Goal: Information Seeking & Learning: Compare options

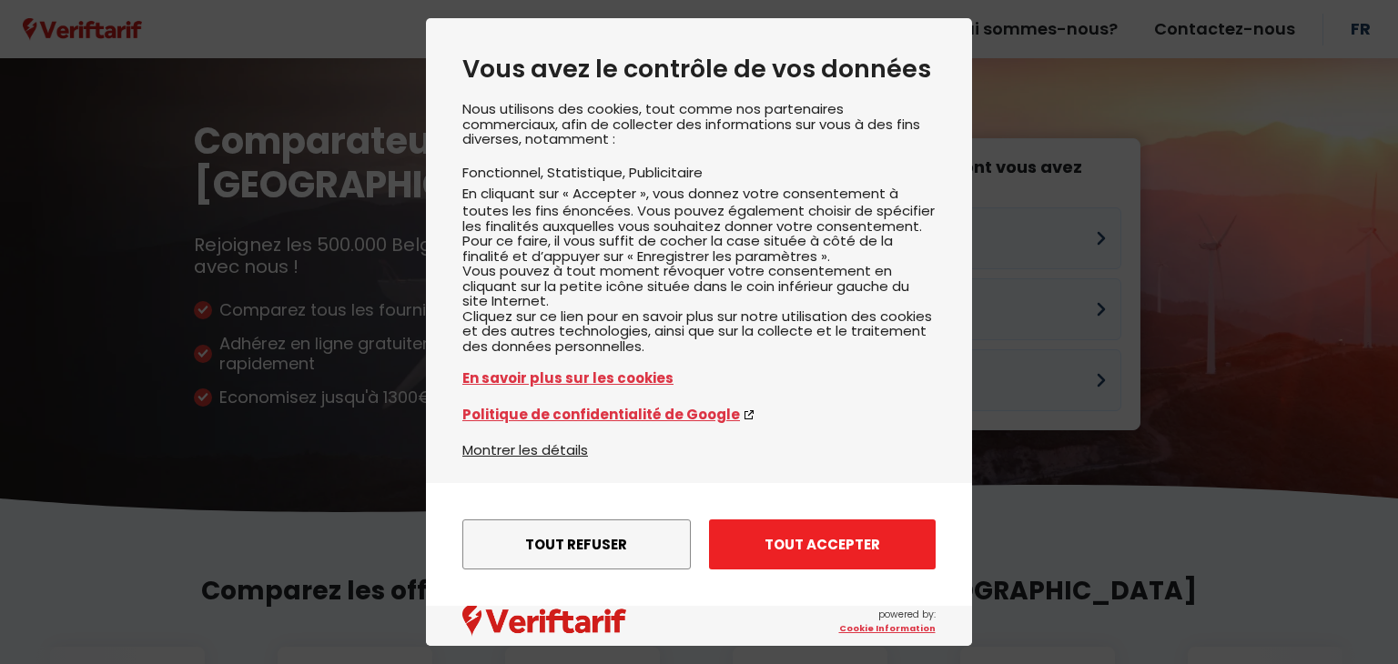
click at [741, 544] on button "Tout accepter" at bounding box center [822, 545] width 227 height 50
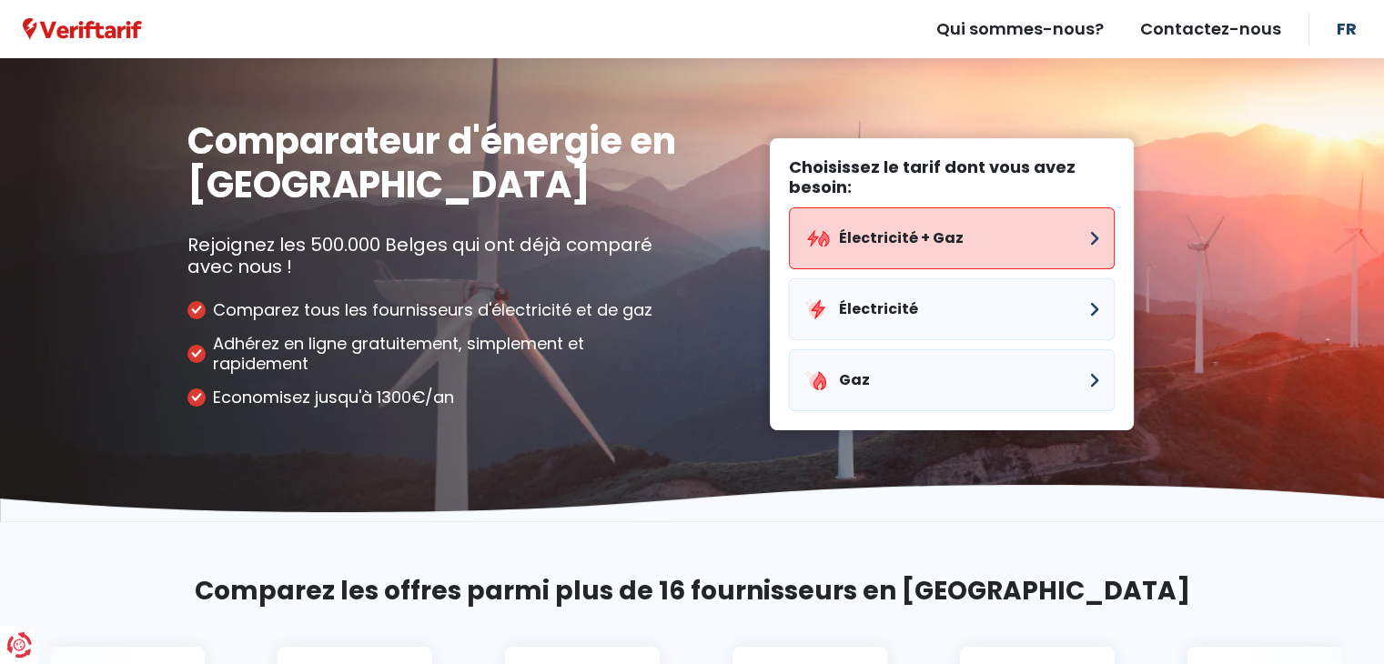
click at [856, 246] on button "Électricité + Gaz" at bounding box center [952, 238] width 326 height 62
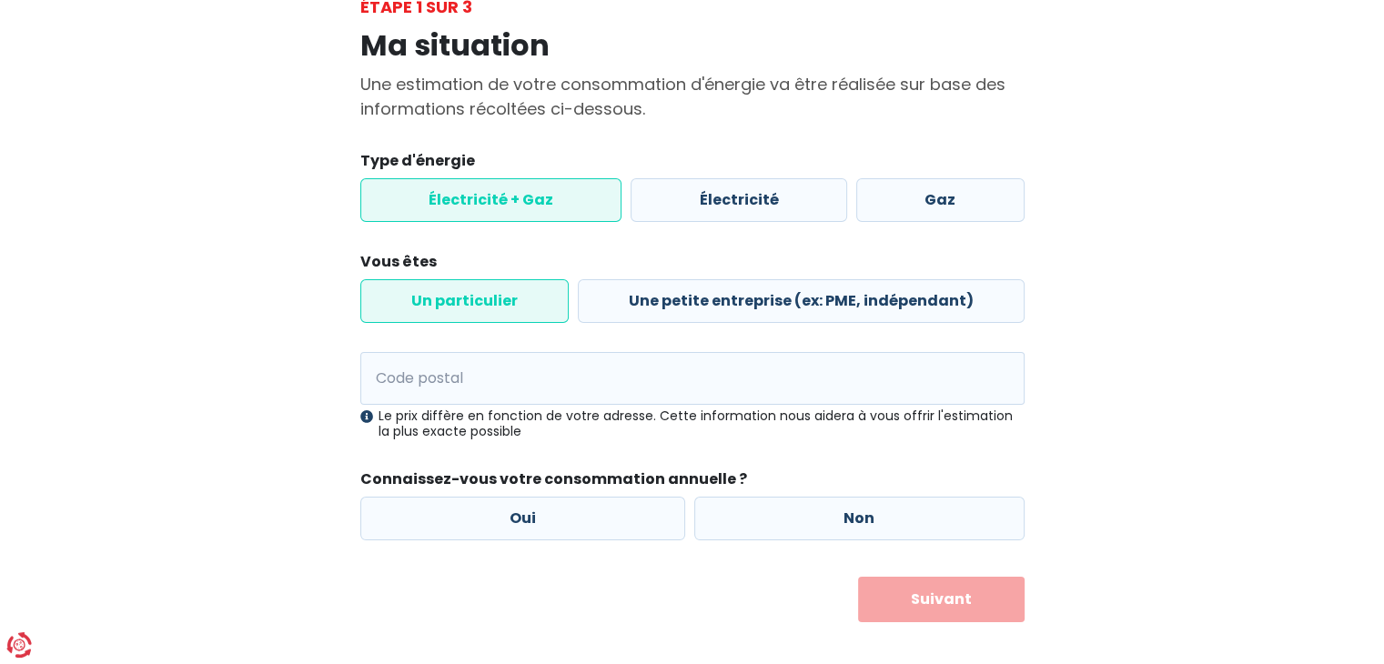
scroll to position [138, 0]
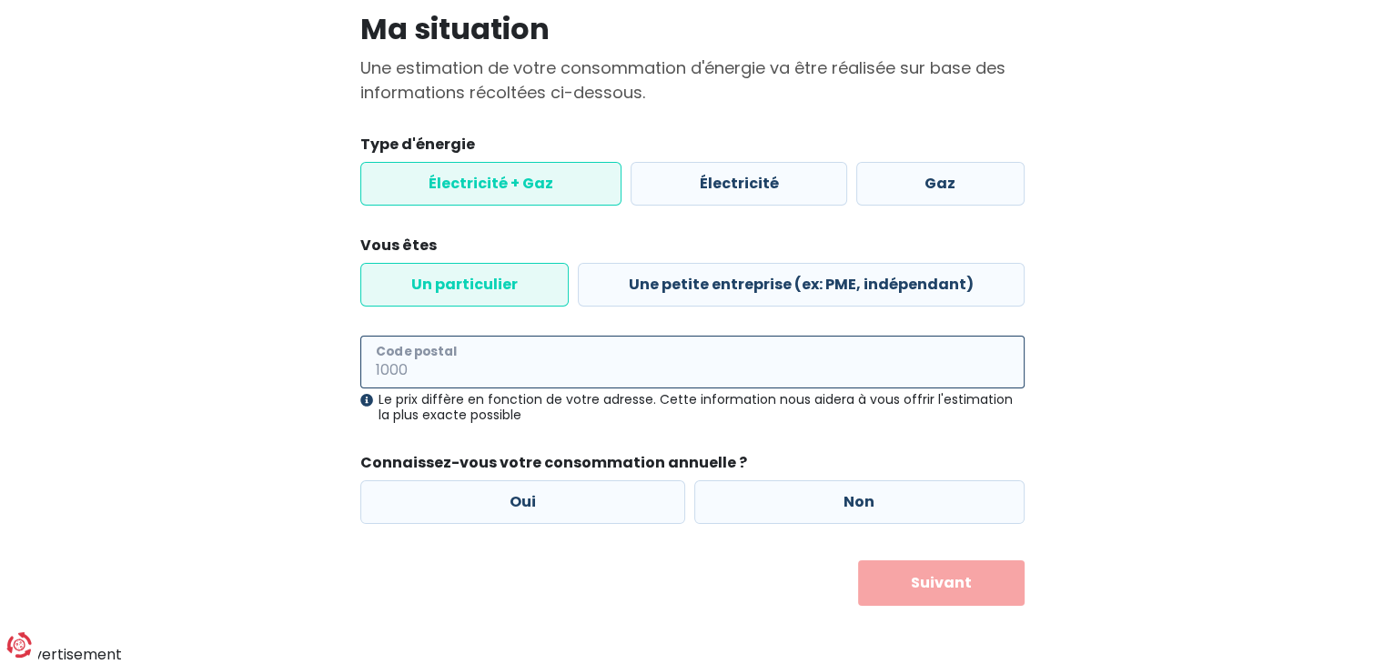
click at [549, 359] on input "Code postal" at bounding box center [692, 362] width 664 height 53
type input "1040"
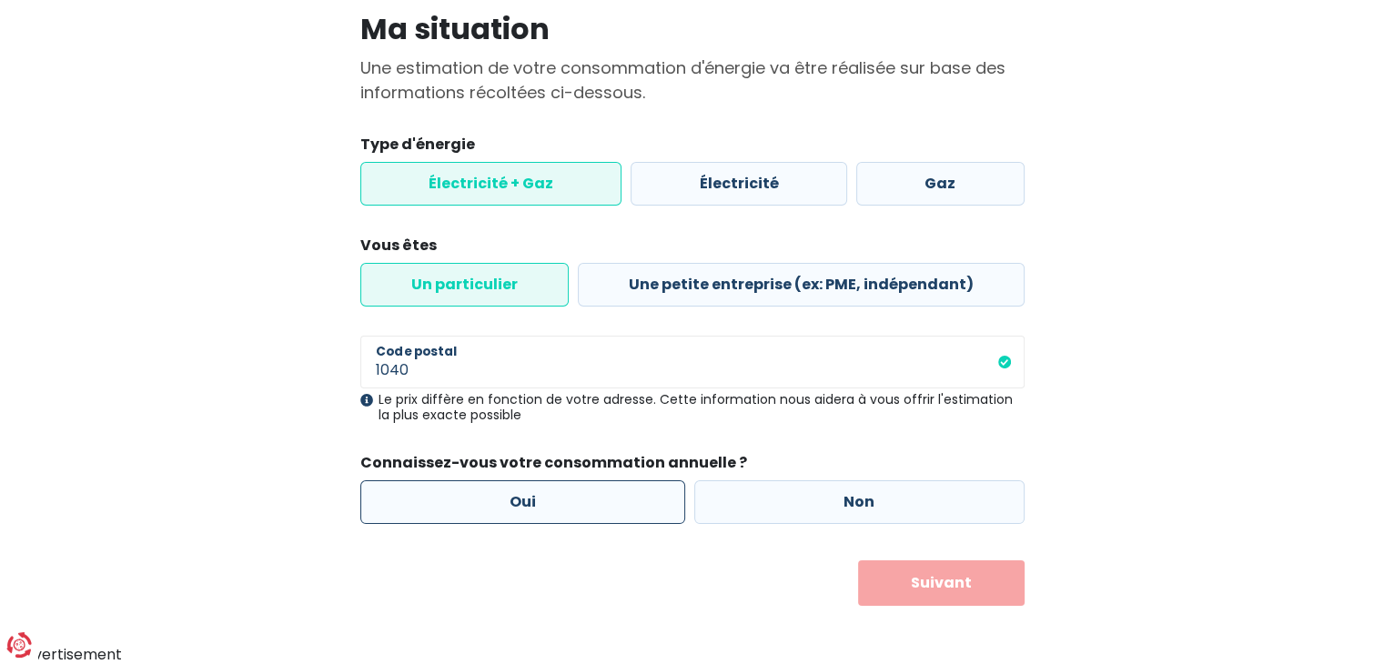
click at [582, 501] on label "Oui" at bounding box center [523, 502] width 326 height 44
click at [582, 501] on input "Oui" at bounding box center [523, 502] width 326 height 44
radio input "true"
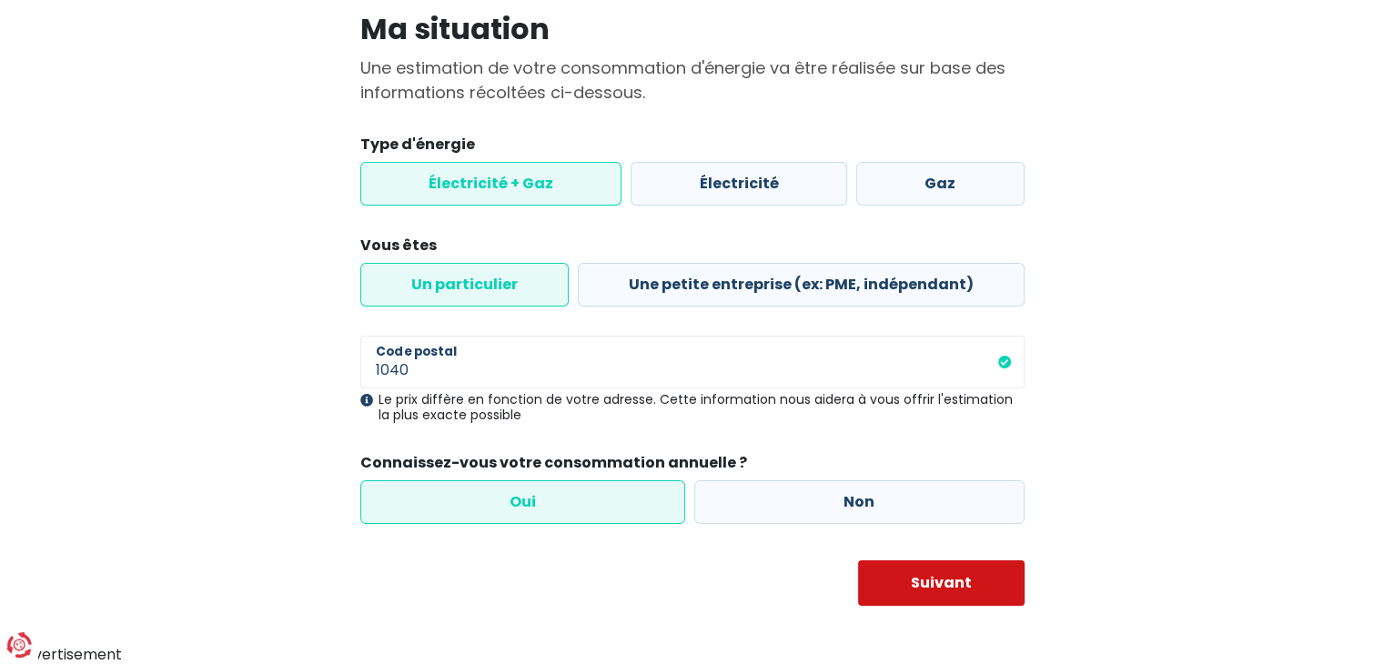
click at [881, 581] on button "Suivant" at bounding box center [941, 584] width 167 height 46
select select
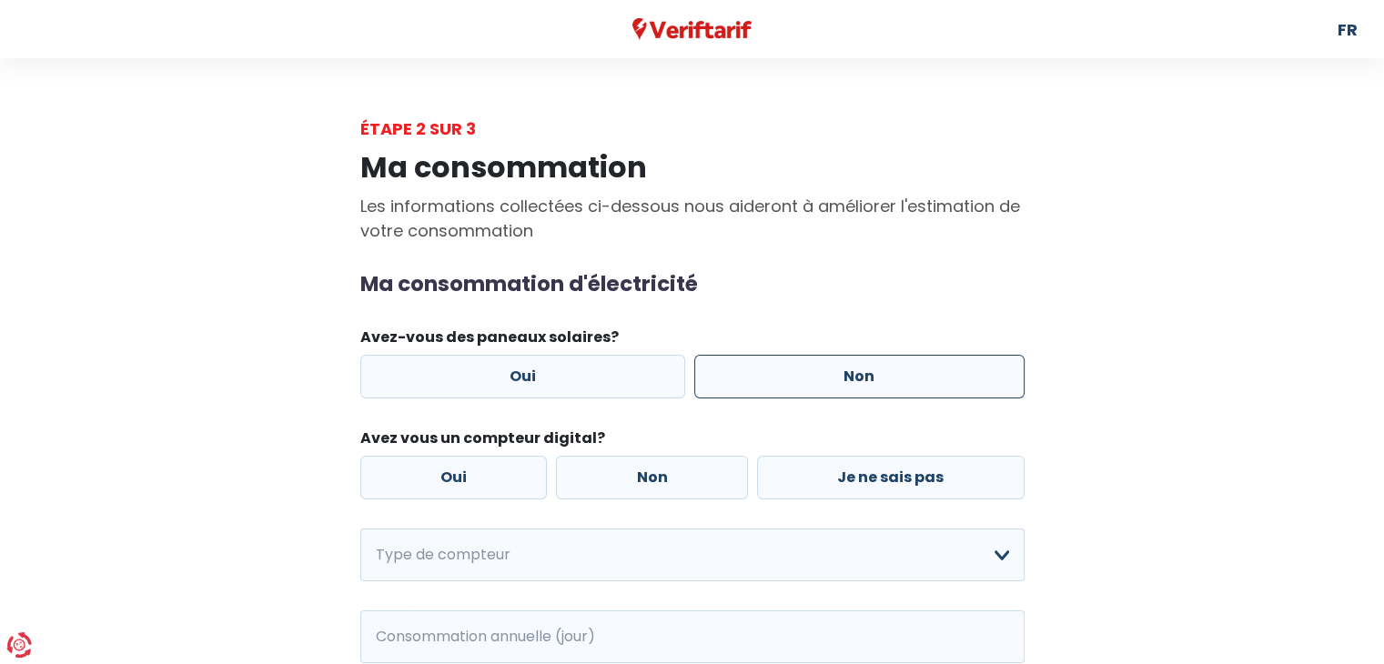
click at [731, 376] on label "Non" at bounding box center [859, 377] width 330 height 44
click at [731, 376] on input "Non" at bounding box center [859, 377] width 330 height 44
radio input "true"
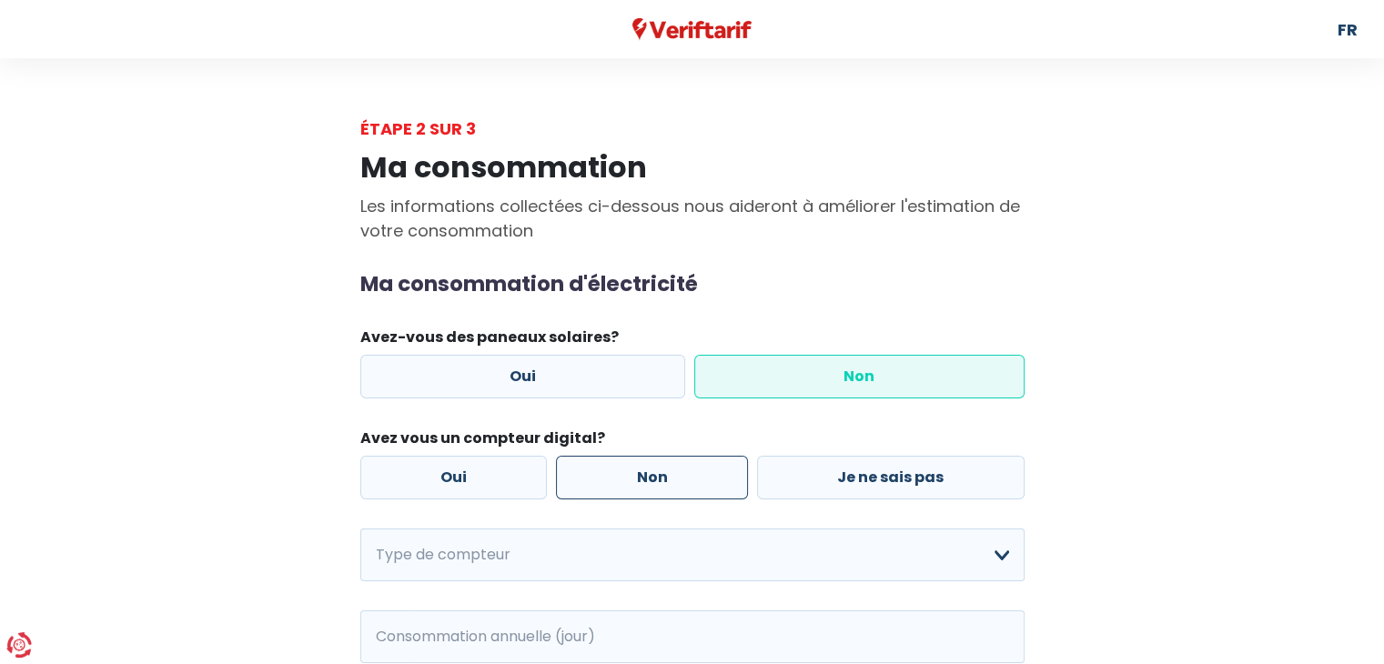
click at [627, 478] on label "Non" at bounding box center [652, 478] width 192 height 44
click at [627, 478] on input "Non" at bounding box center [652, 478] width 192 height 44
radio input "true"
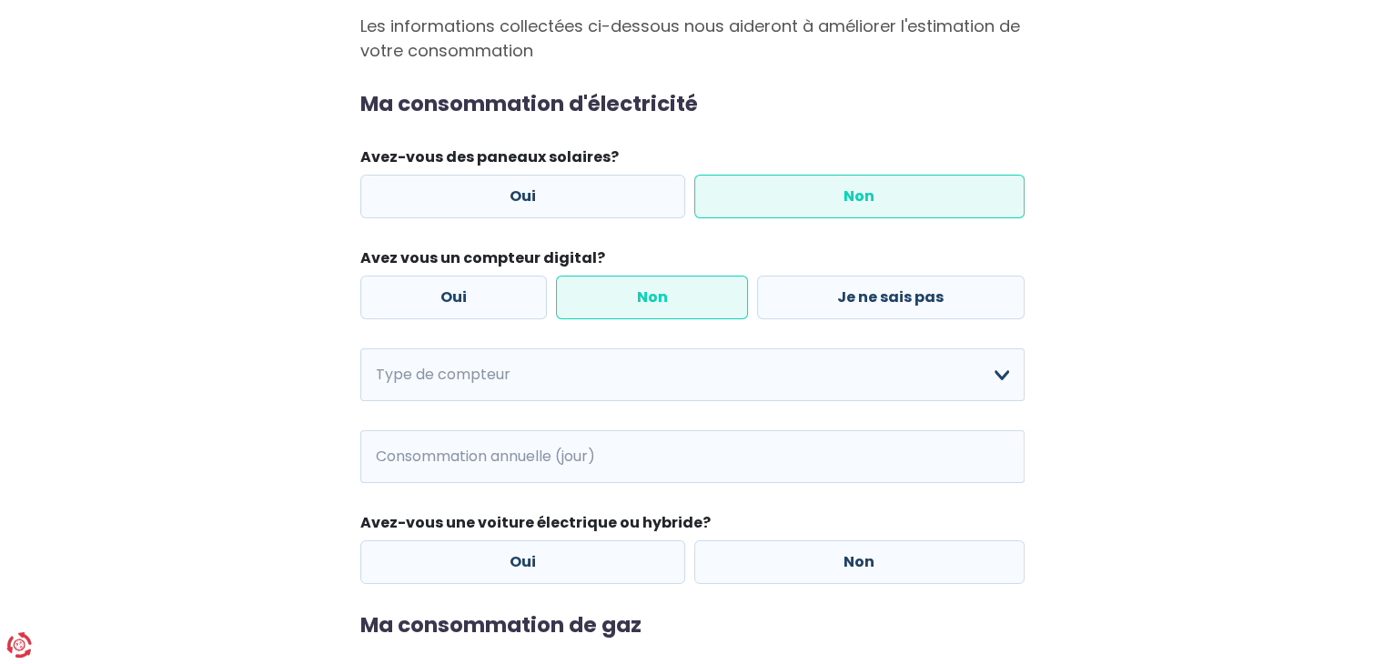
scroll to position [182, 0]
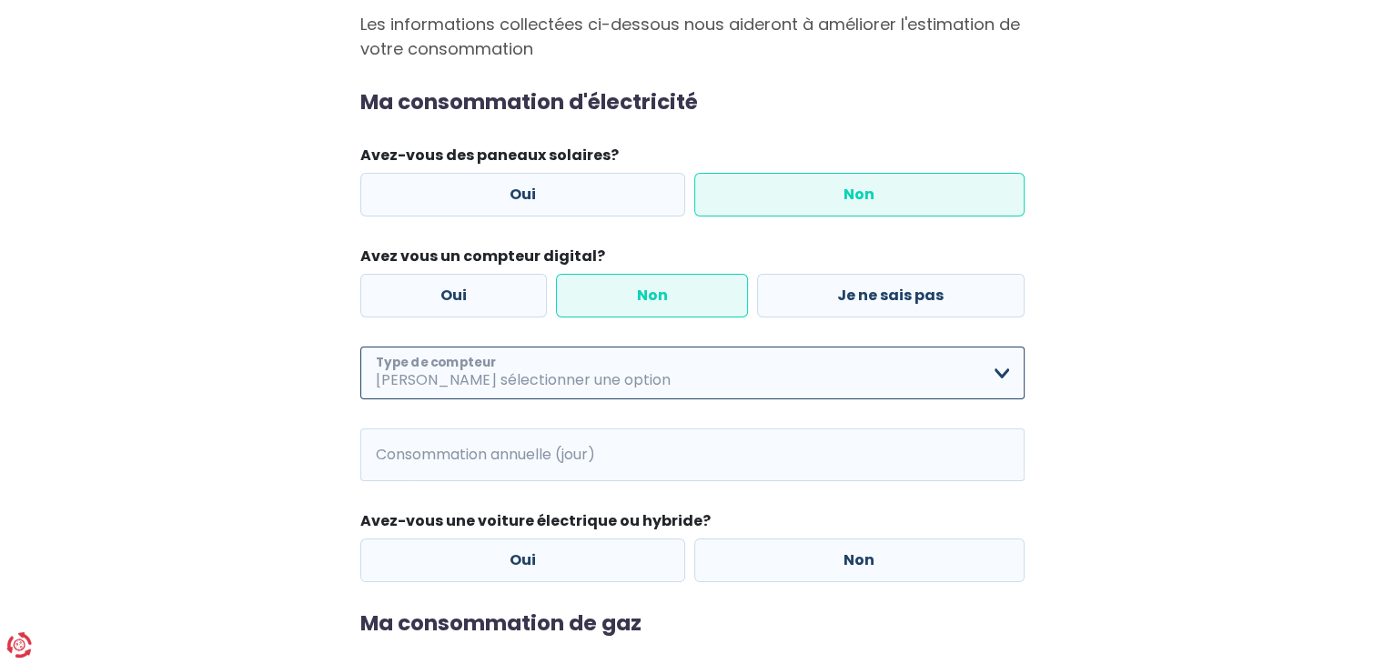
click at [587, 379] on select "Mono-horaire Bi-horaire Mono-horaire + exclusif nuit Bi-horaire + exclusif nuit…" at bounding box center [692, 373] width 664 height 53
select select "day_single_rate"
click at [360, 347] on select "Mono-horaire Bi-horaire Mono-horaire + exclusif nuit Bi-horaire + exclusif nuit…" at bounding box center [692, 373] width 664 height 53
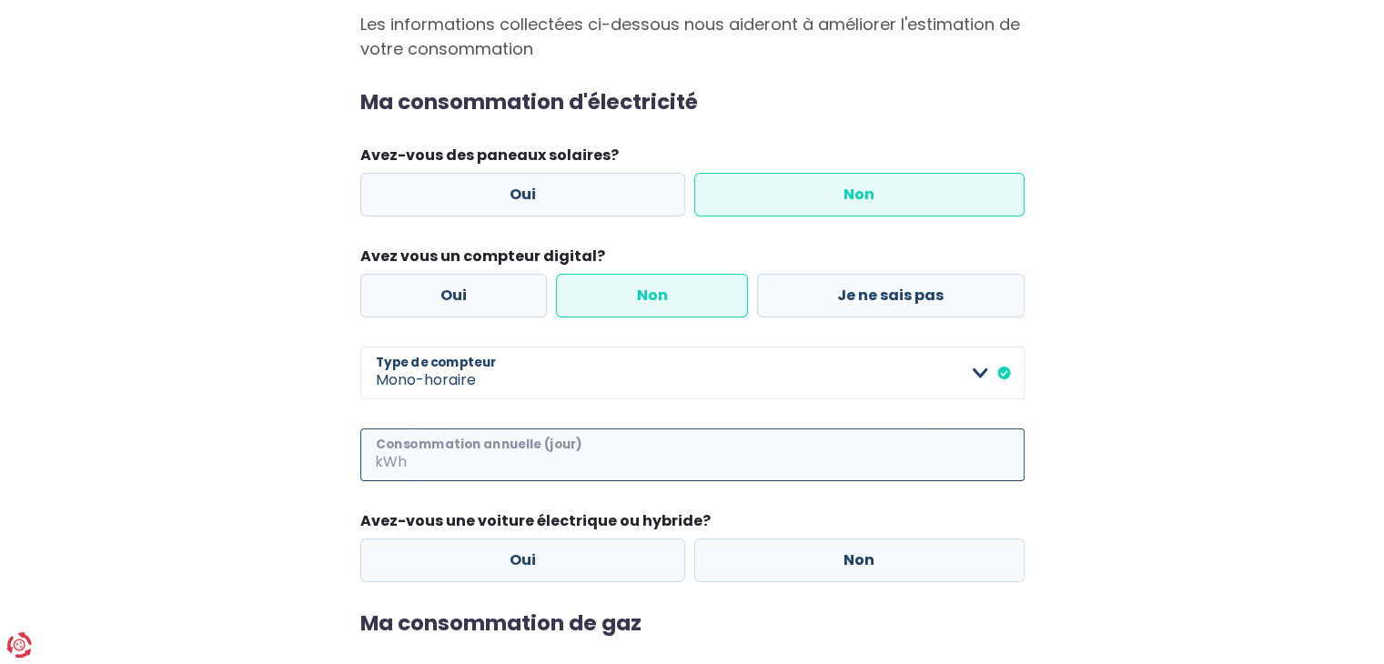
click at [547, 455] on input "Consommation annuelle (jour)" at bounding box center [717, 455] width 614 height 53
click at [623, 461] on input "Consommation annuelle (jour)" at bounding box center [717, 455] width 614 height 53
type input "6483"
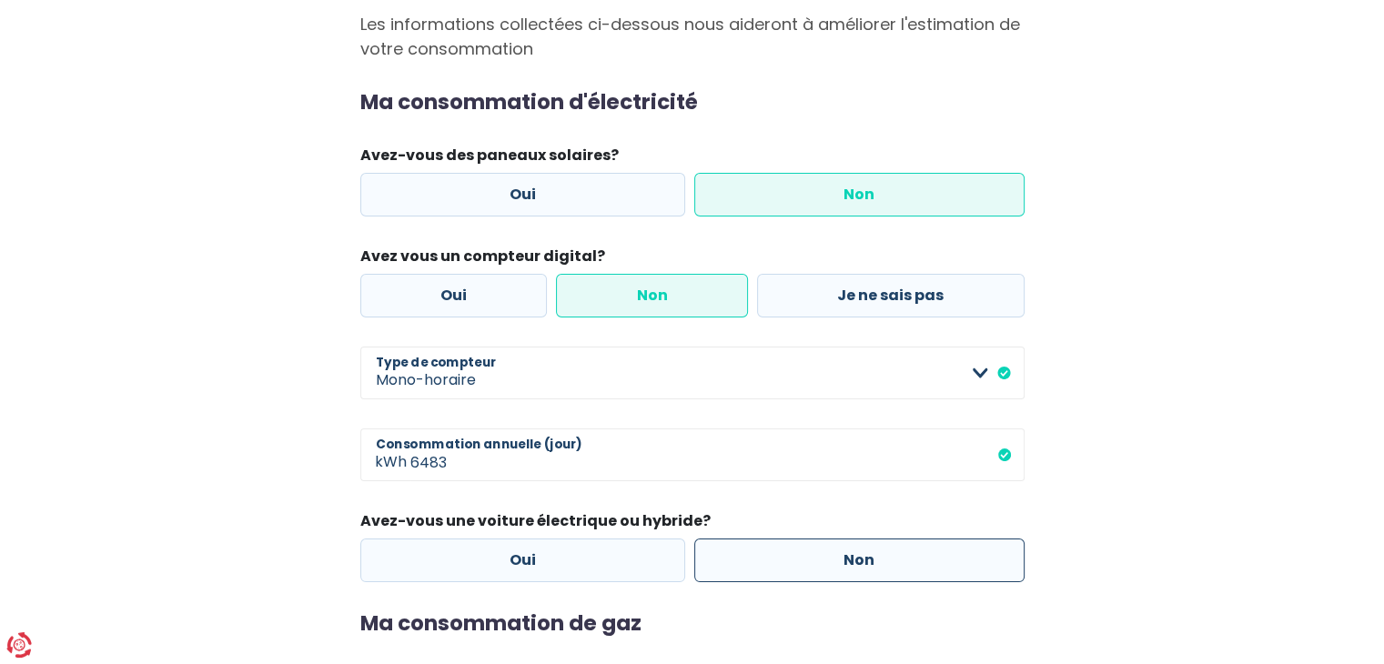
click at [744, 551] on label "Non" at bounding box center [859, 561] width 330 height 44
click at [744, 551] on input "Non" at bounding box center [859, 561] width 330 height 44
radio input "true"
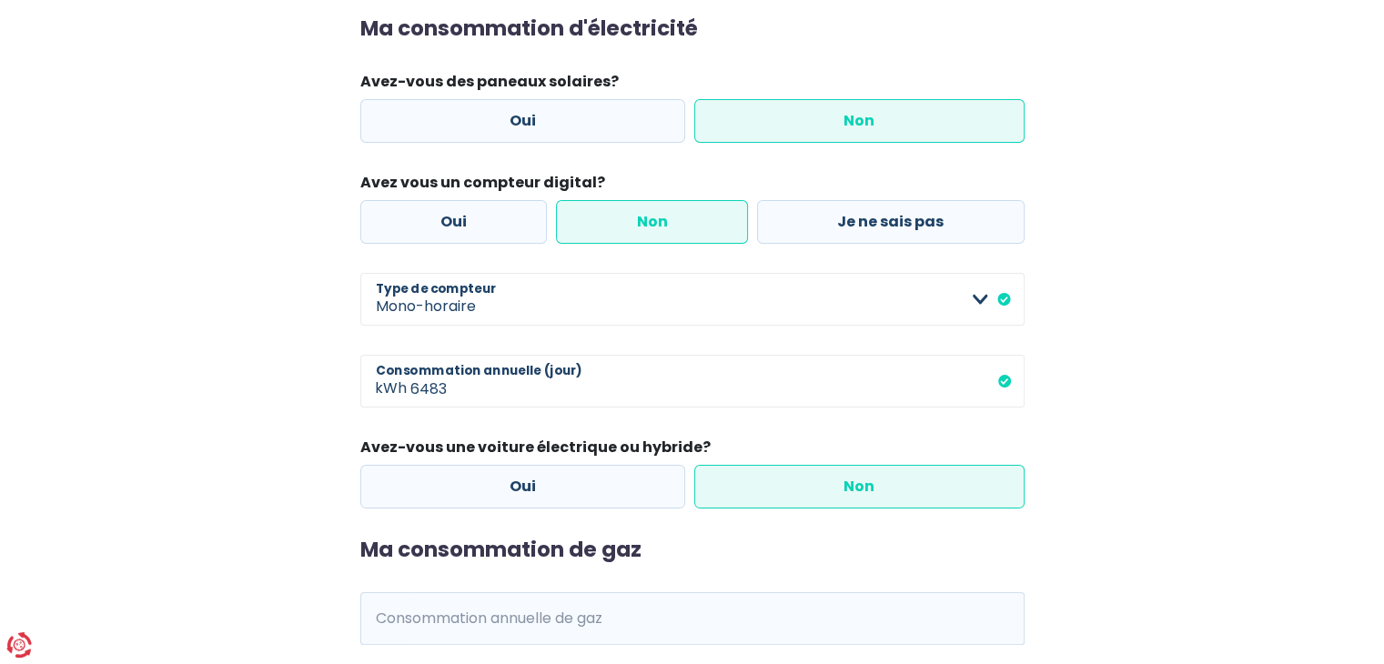
scroll to position [364, 0]
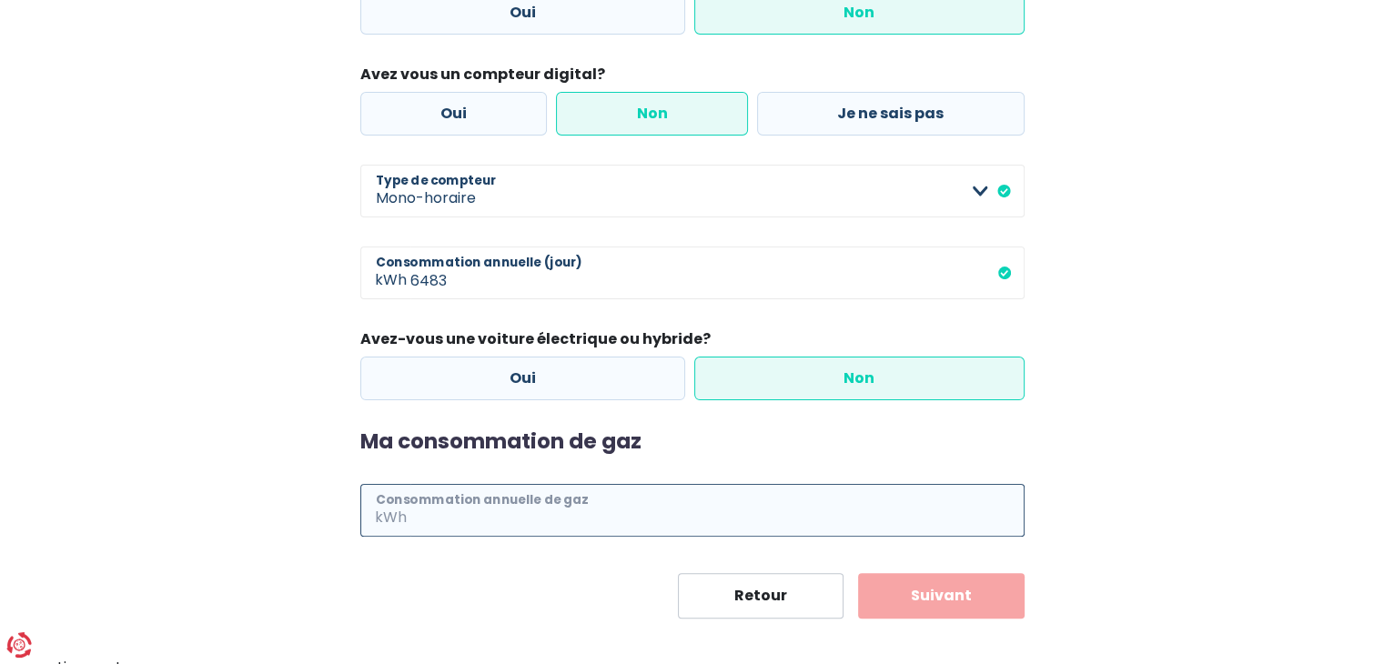
click at [615, 511] on input "Consommation annuelle de gaz" at bounding box center [717, 510] width 614 height 53
click at [696, 518] on input "Consommation annuelle de gaz" at bounding box center [717, 510] width 614 height 53
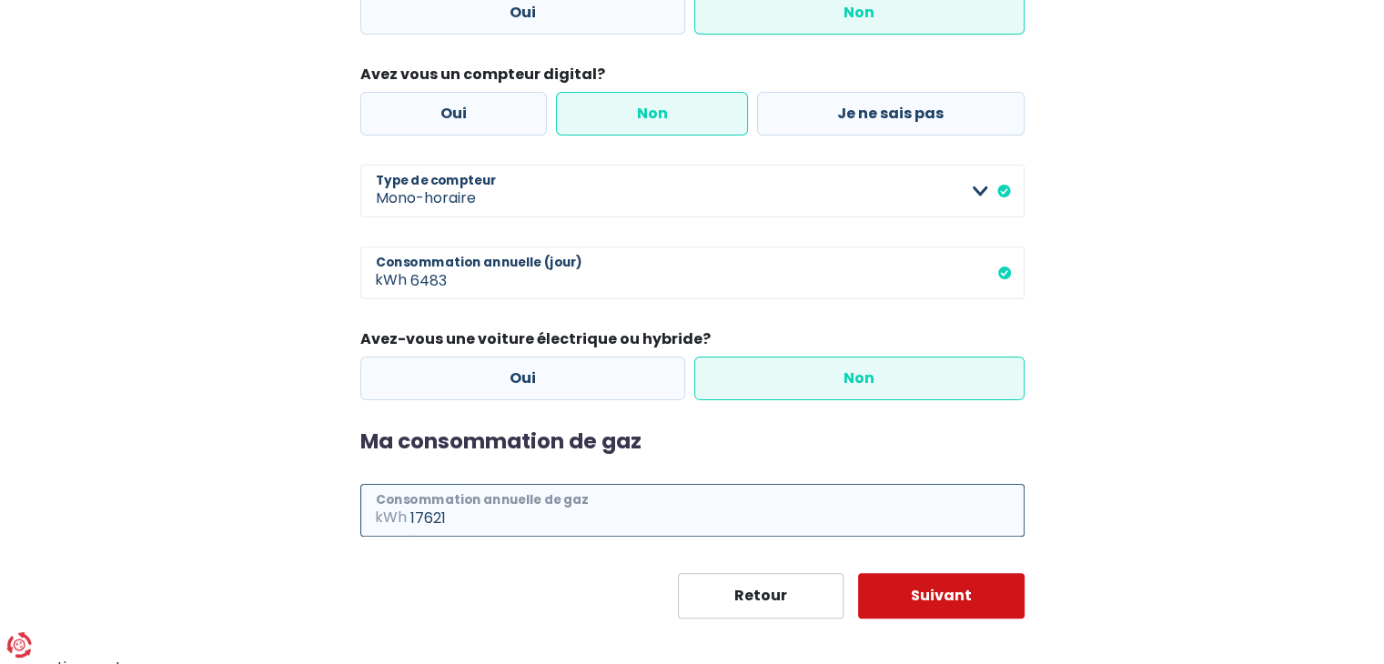
type input "17621"
click at [959, 602] on button "Suivant" at bounding box center [941, 596] width 167 height 46
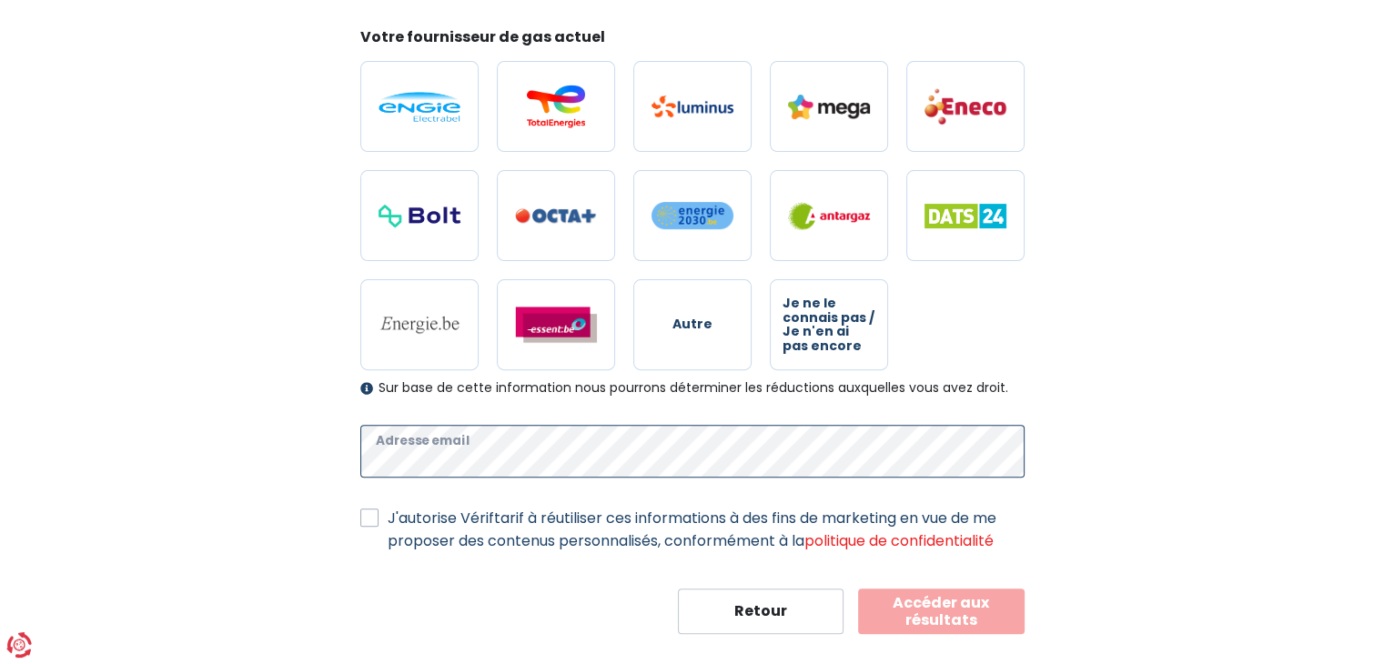
scroll to position [538, 0]
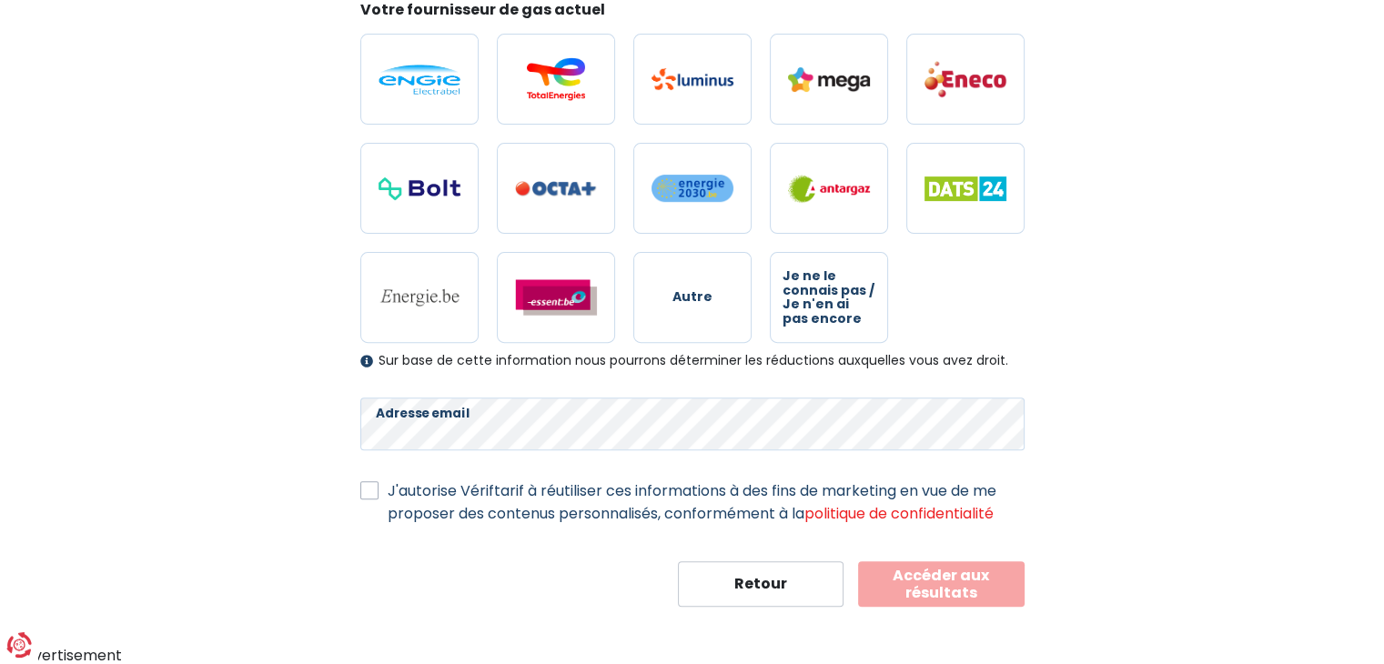
click at [388, 490] on label "J'autorise Vériftarif à réutiliser ces informations à des fins de marketing en …" at bounding box center [706, 503] width 637 height 46
click at [372, 490] on input "J'autorise Vériftarif à réutiliser ces informations à des fins de marketing en …" at bounding box center [369, 489] width 18 height 18
click at [388, 490] on label "J'autorise Vériftarif à réutiliser ces informations à des fins de marketing en …" at bounding box center [706, 503] width 637 height 46
click at [372, 490] on input "J'autorise Vériftarif à réutiliser ces informations à des fins de marketing en …" at bounding box center [369, 489] width 18 height 18
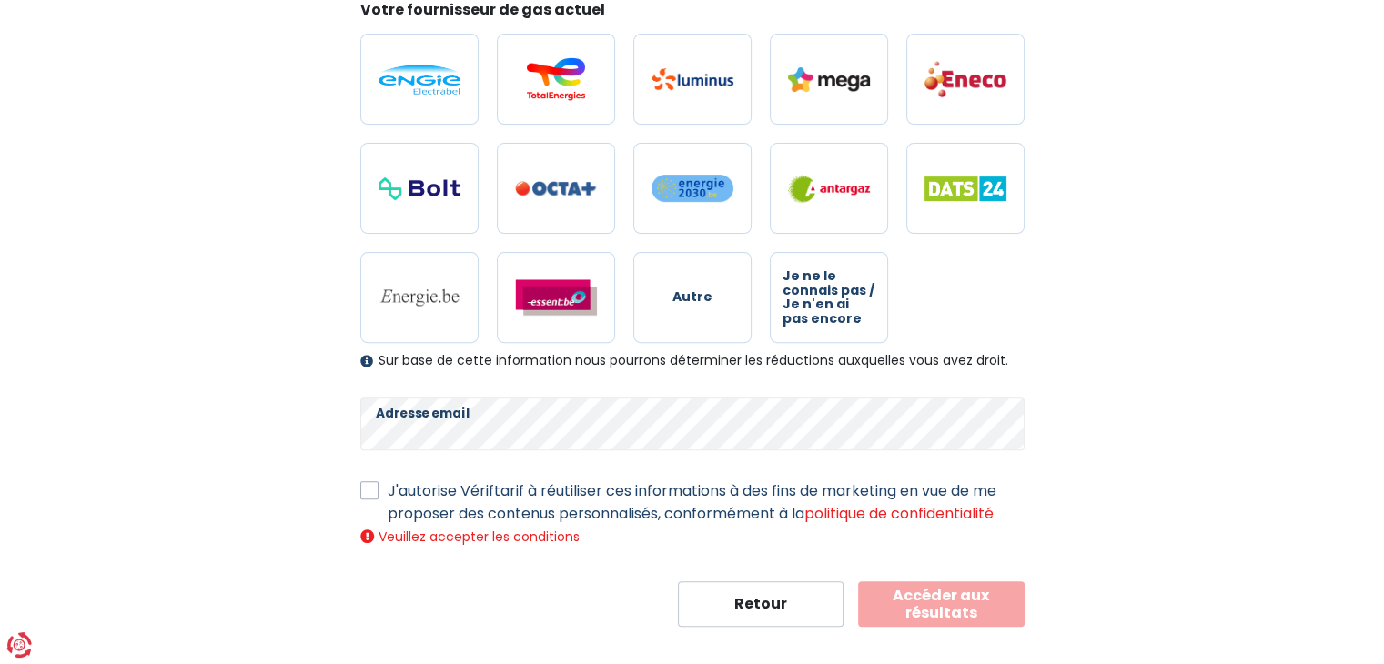
click at [388, 486] on label "J'autorise Vériftarif à réutiliser ces informations à des fins de marketing en …" at bounding box center [706, 503] width 637 height 46
click at [375, 486] on input "J'autorise Vériftarif à réutiliser ces informations à des fins de marketing en …" at bounding box center [369, 489] width 18 height 18
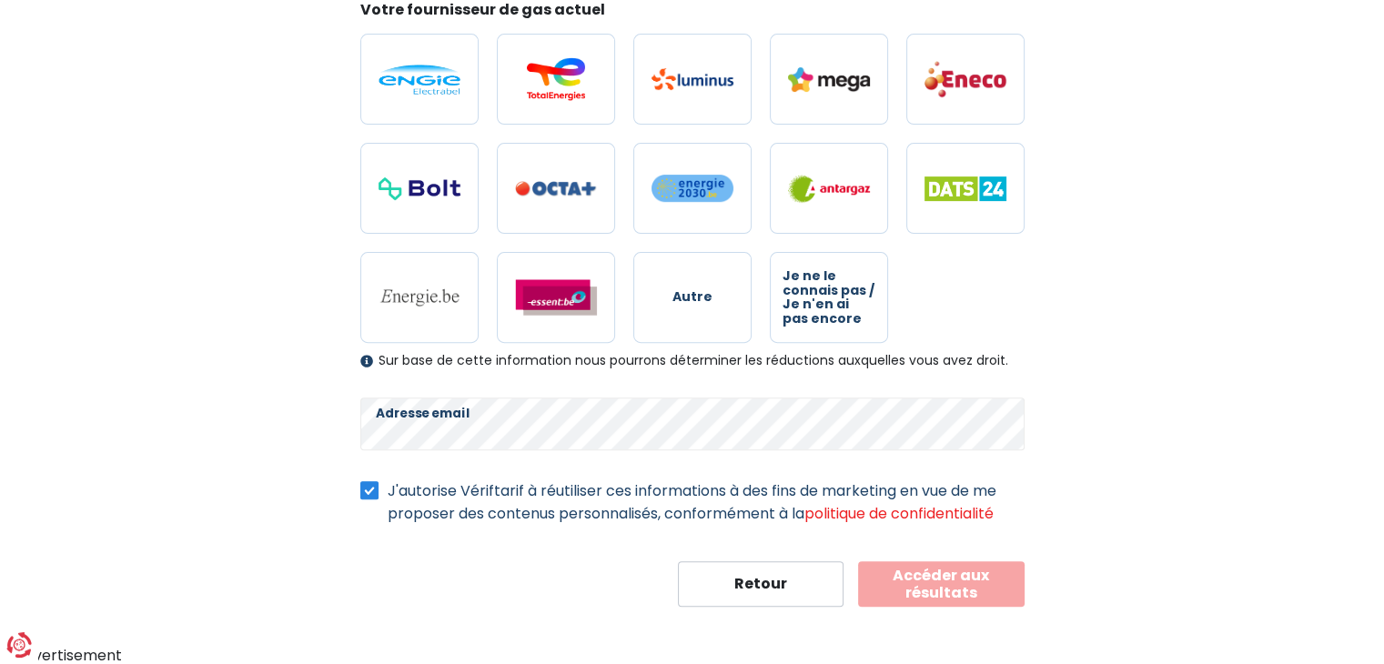
click at [388, 487] on label "J'autorise Vériftarif à réutiliser ces informations à des fins de marketing en …" at bounding box center [706, 503] width 637 height 46
click at [368, 487] on input "J'autorise Vériftarif à réutiliser ces informations à des fins de marketing en …" at bounding box center [369, 489] width 18 height 18
checkbox input "false"
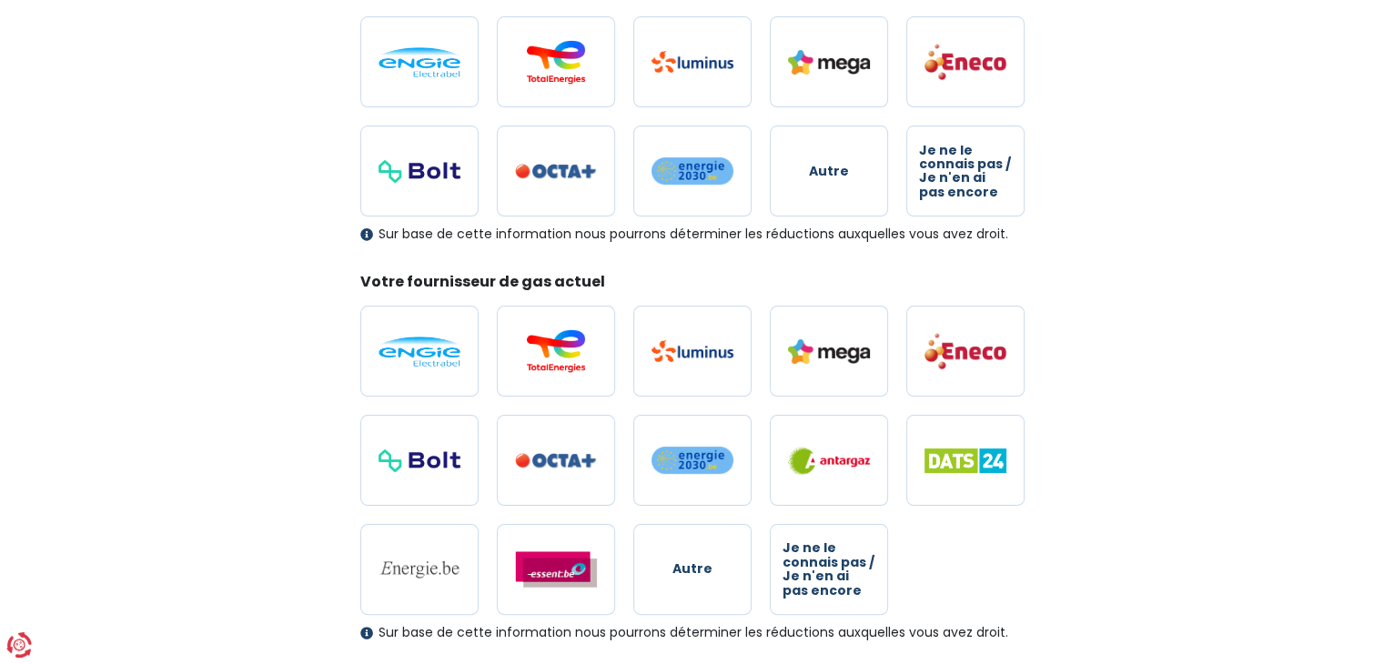
scroll to position [83, 0]
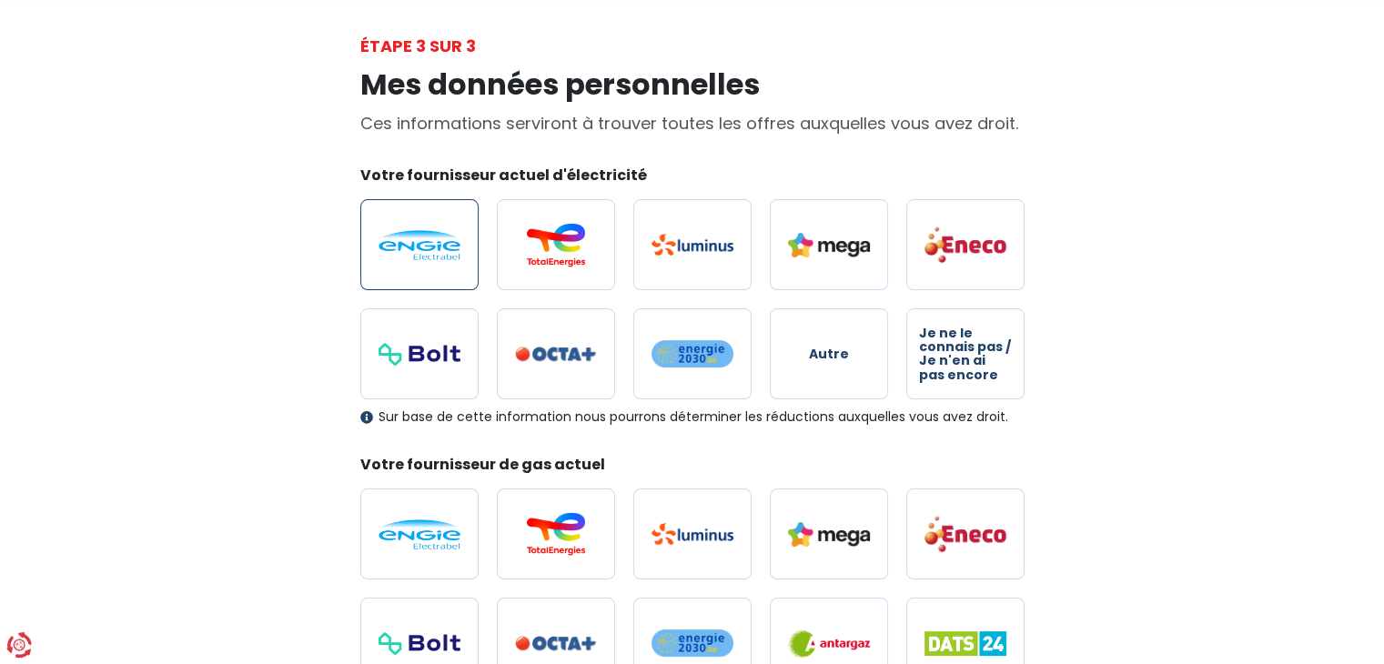
click at [459, 238] on img at bounding box center [420, 245] width 82 height 30
click at [459, 238] on input "radio" at bounding box center [419, 244] width 118 height 91
radio input "true"
click at [533, 248] on img at bounding box center [556, 245] width 82 height 44
click at [533, 248] on input "radio" at bounding box center [556, 244] width 118 height 91
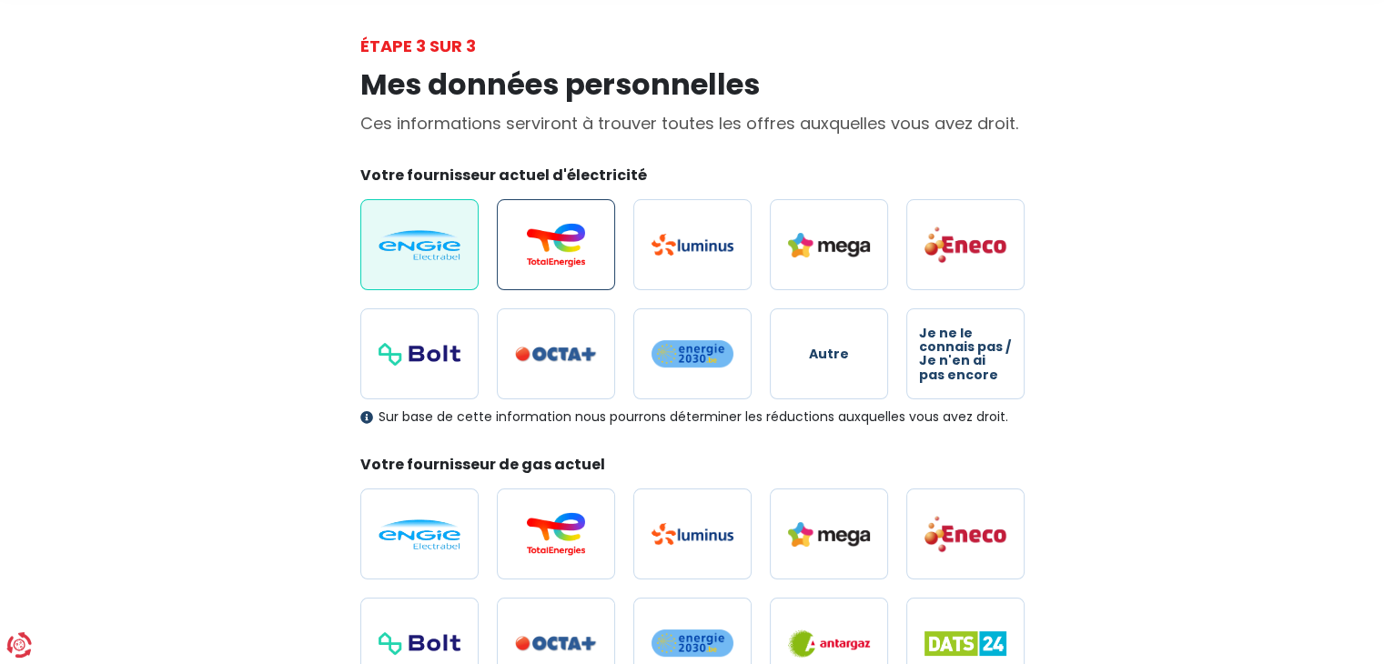
radio input "true"
radio input "false"
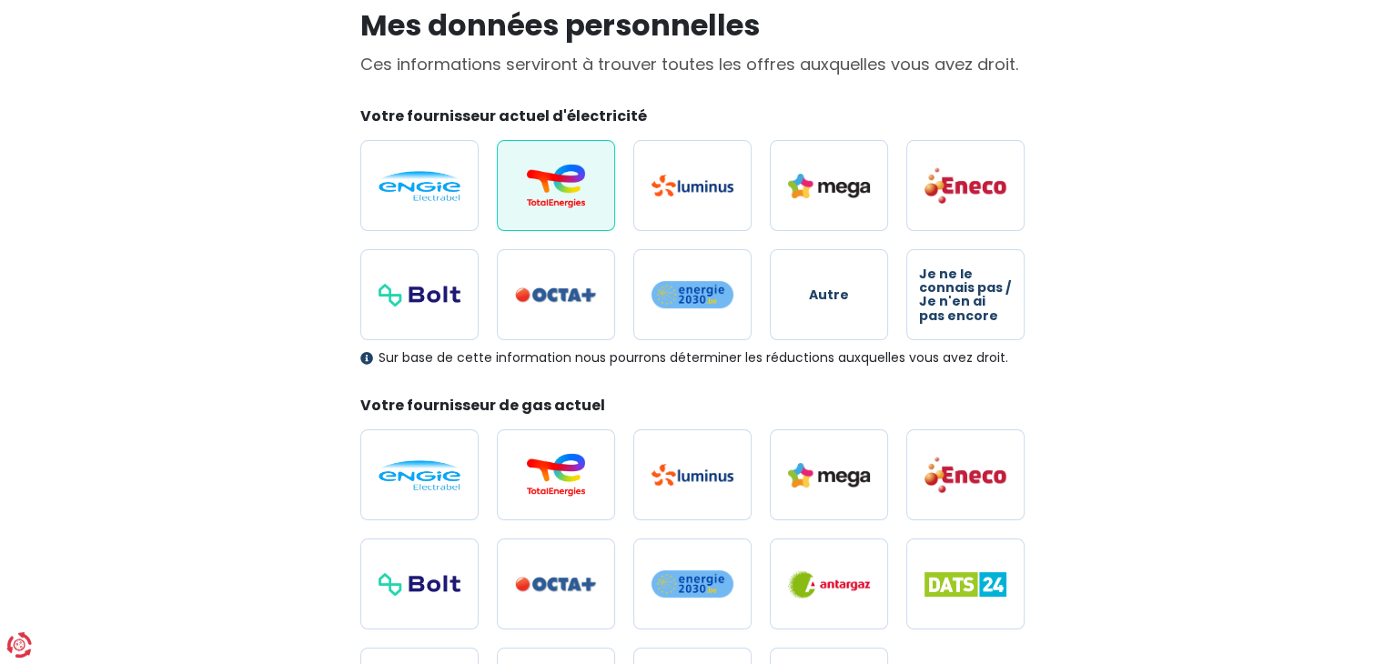
scroll to position [174, 0]
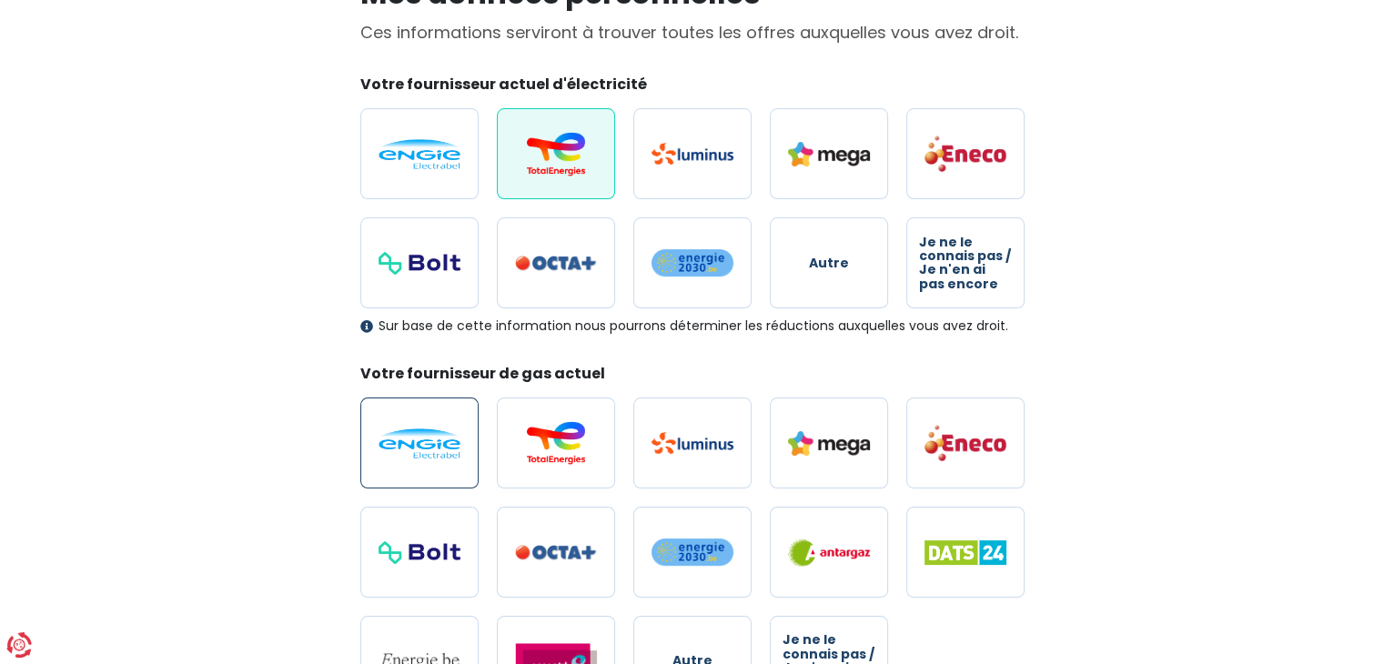
drag, startPoint x: 462, startPoint y: 426, endPoint x: 497, endPoint y: 432, distance: 35.2
click at [462, 426] on label at bounding box center [419, 443] width 118 height 91
click at [462, 426] on input "radio" at bounding box center [419, 443] width 118 height 91
radio input "true"
click at [554, 165] on img at bounding box center [556, 154] width 82 height 44
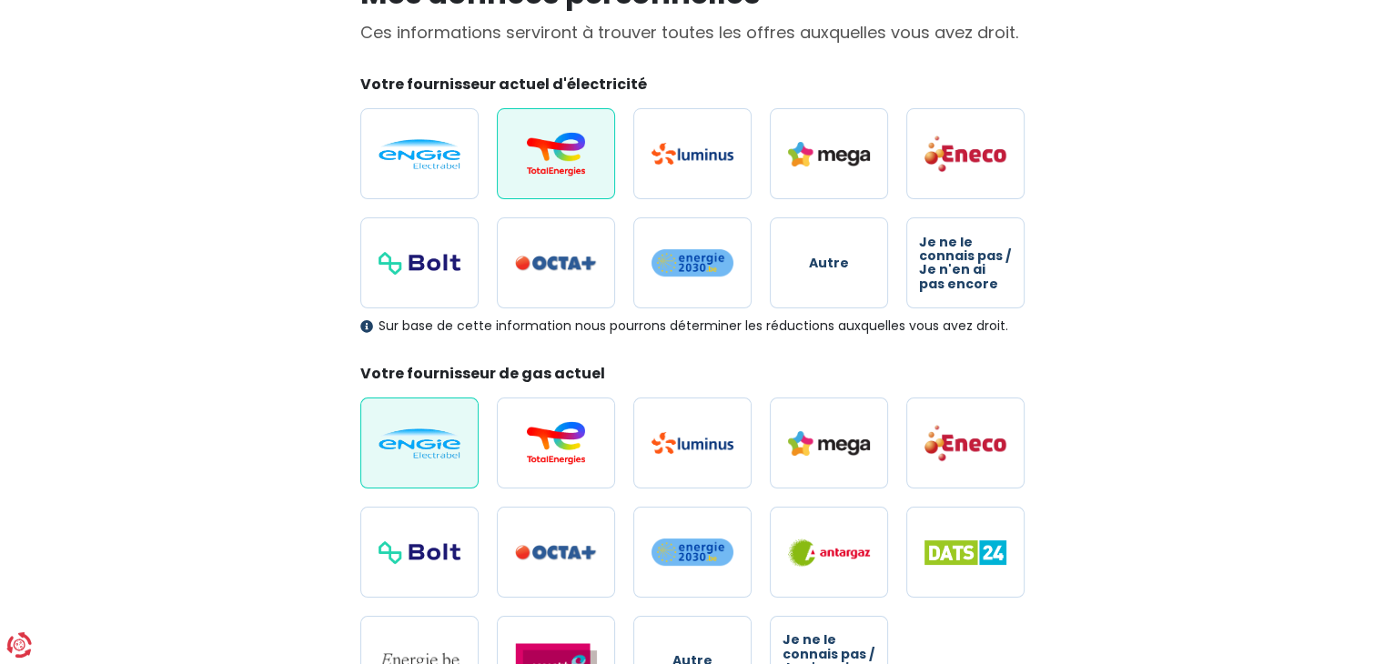
click at [554, 165] on input "radio" at bounding box center [556, 153] width 118 height 91
click at [462, 165] on label at bounding box center [419, 153] width 118 height 91
click at [462, 165] on input "radio" at bounding box center [419, 153] width 118 height 91
radio input "true"
radio input "false"
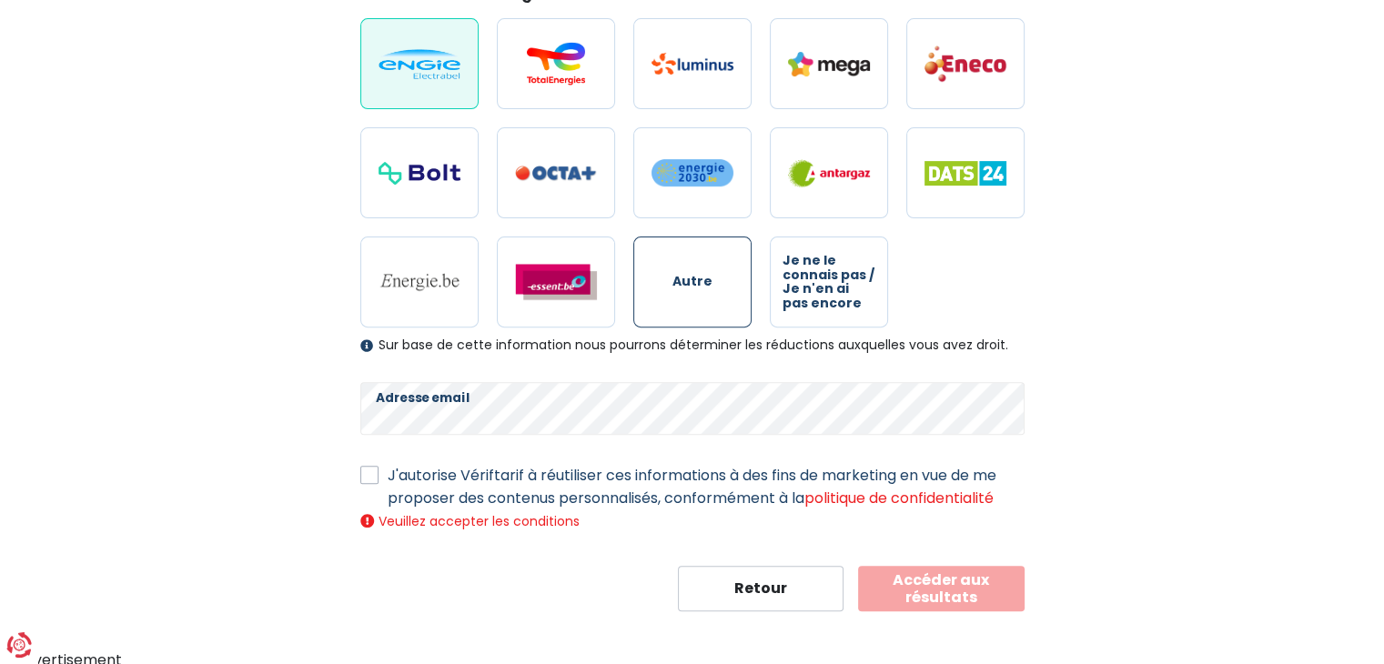
scroll to position [557, 0]
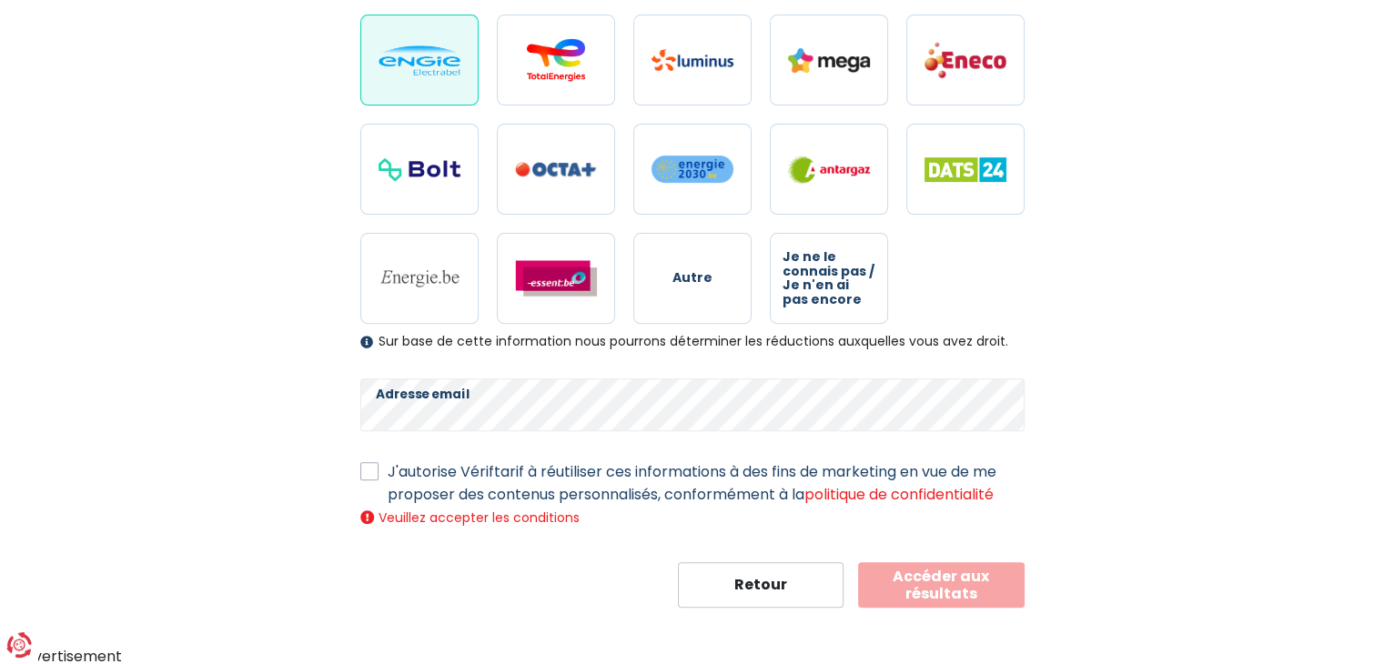
click at [388, 478] on label "J'autorise Vériftarif à réutiliser ces informations à des fins de marketing en …" at bounding box center [706, 483] width 637 height 46
click at [375, 478] on input "J'autorise Vériftarif à réutiliser ces informations à des fins de marketing en …" at bounding box center [369, 469] width 18 height 18
checkbox input "true"
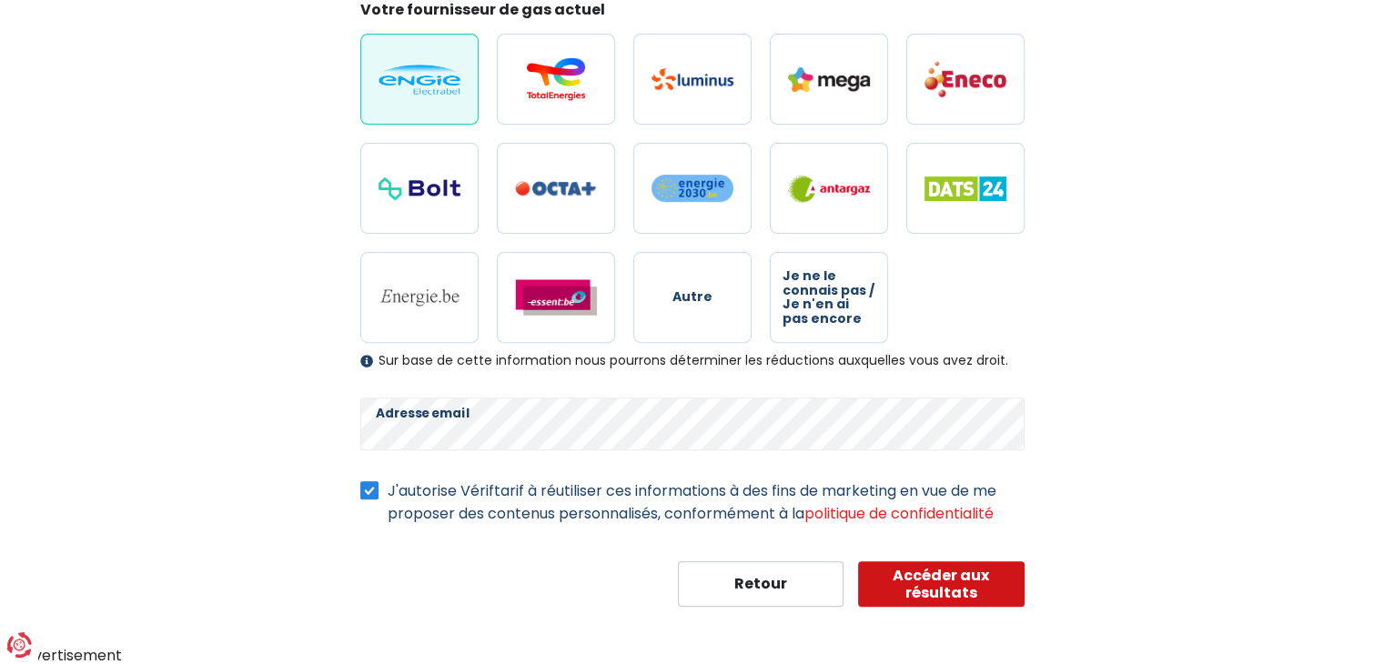
click at [931, 580] on button "Accéder aux résultats" at bounding box center [941, 584] width 167 height 46
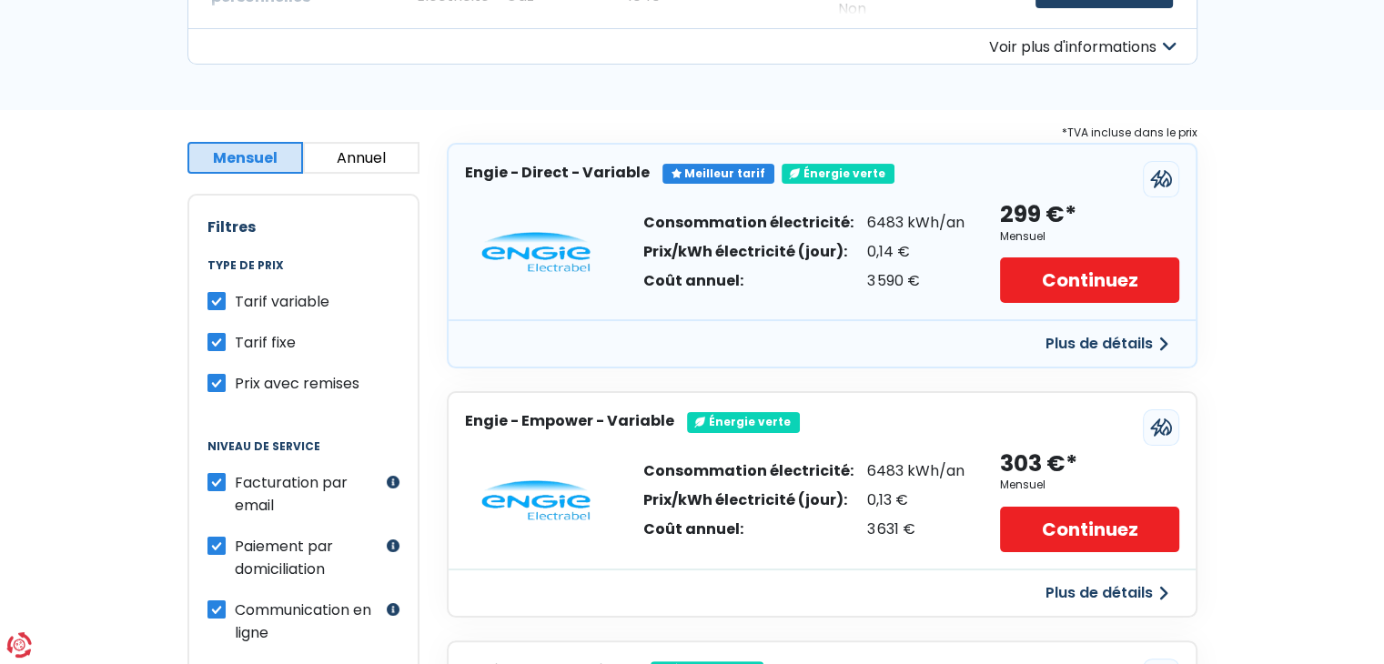
scroll to position [273, 0]
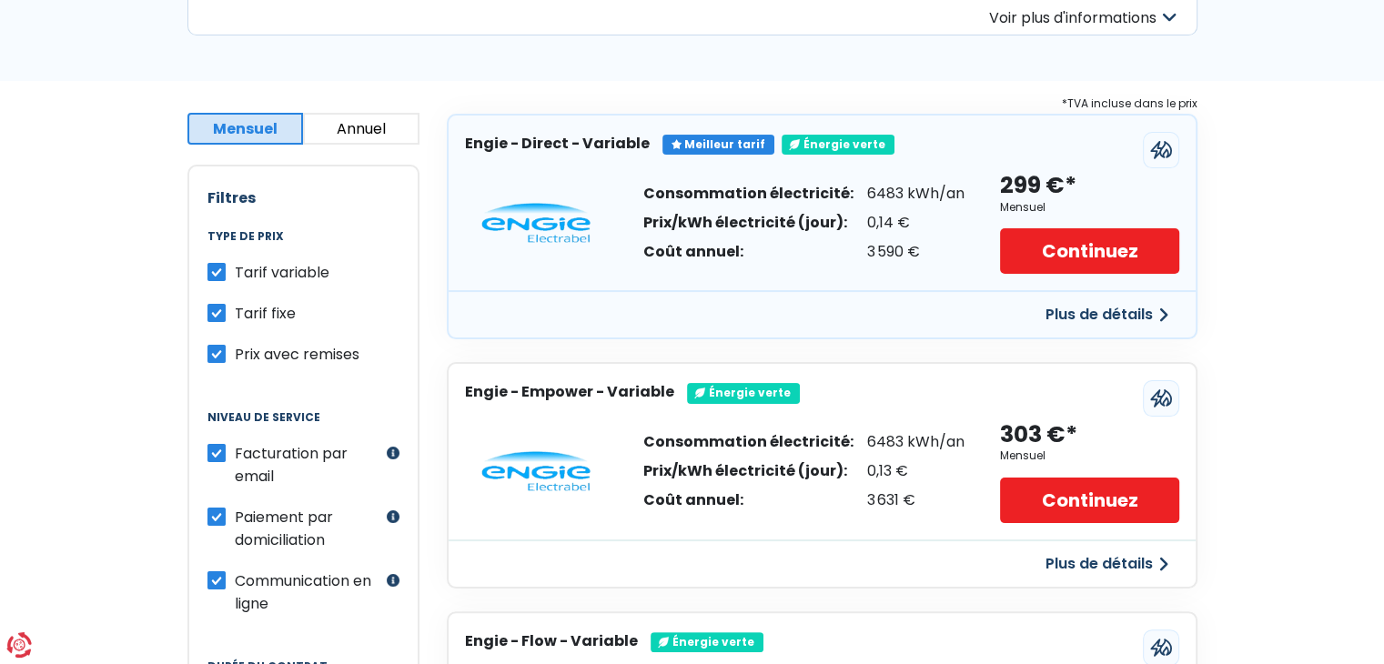
click at [235, 270] on label "Tarif variable" at bounding box center [282, 272] width 95 height 23
click at [217, 270] on input "Tarif variable" at bounding box center [216, 270] width 18 height 18
checkbox input "false"
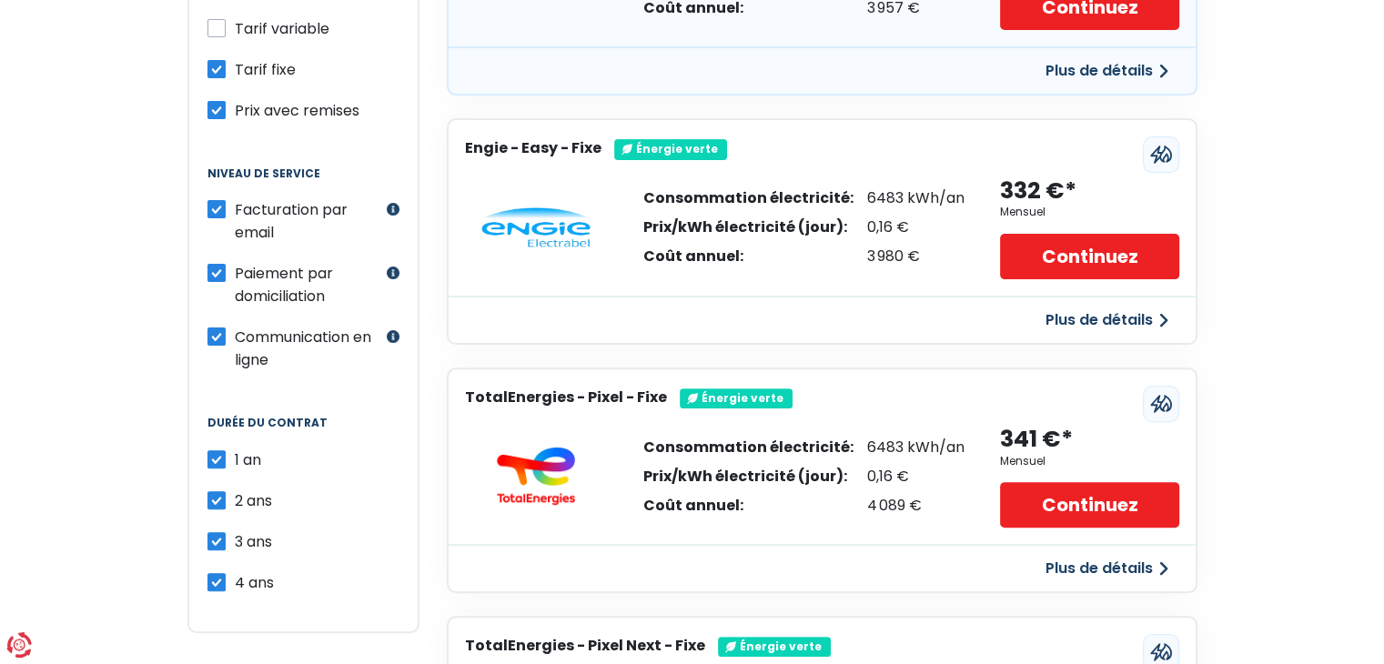
scroll to position [546, 0]
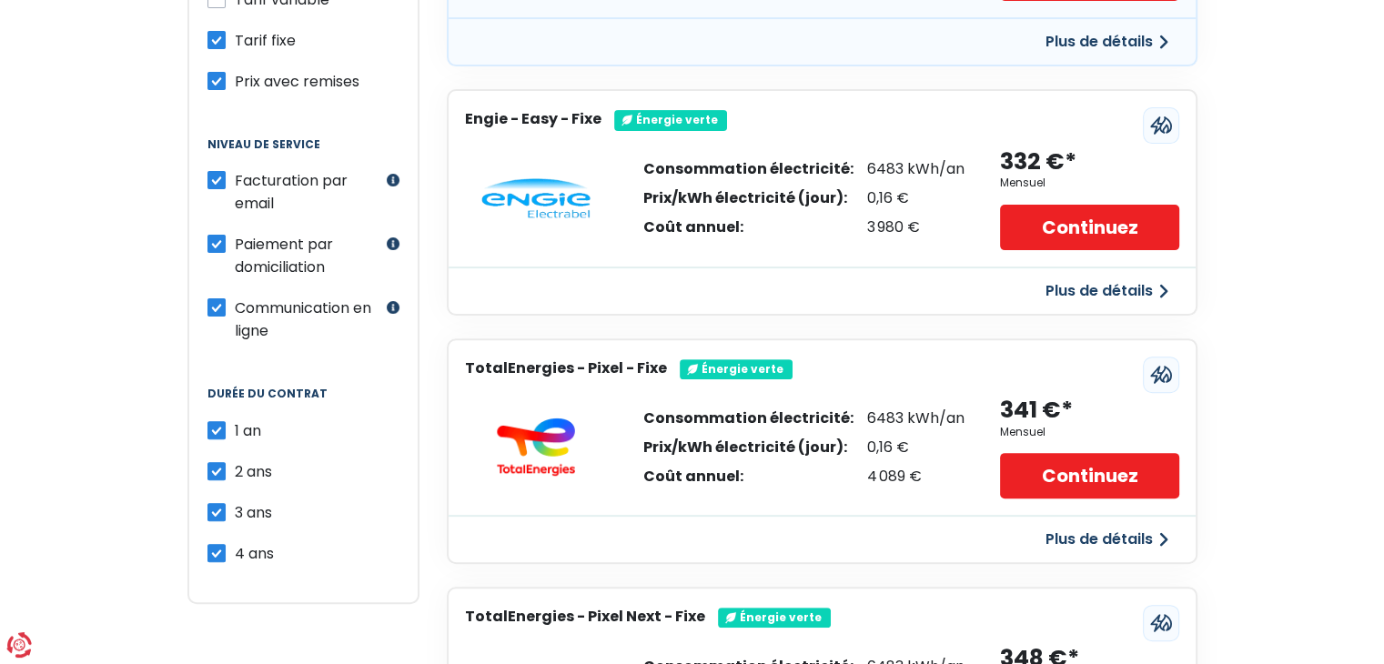
click at [235, 460] on label "2 ans" at bounding box center [253, 471] width 37 height 23
click at [224, 460] on input "2 ans" at bounding box center [216, 469] width 18 height 18
checkbox input "false"
drag, startPoint x: 222, startPoint y: 490, endPoint x: 219, endPoint y: 501, distance: 11.3
click at [222, 492] on div "1 an 2 ans 3 ans 4 ans" at bounding box center [303, 493] width 192 height 146
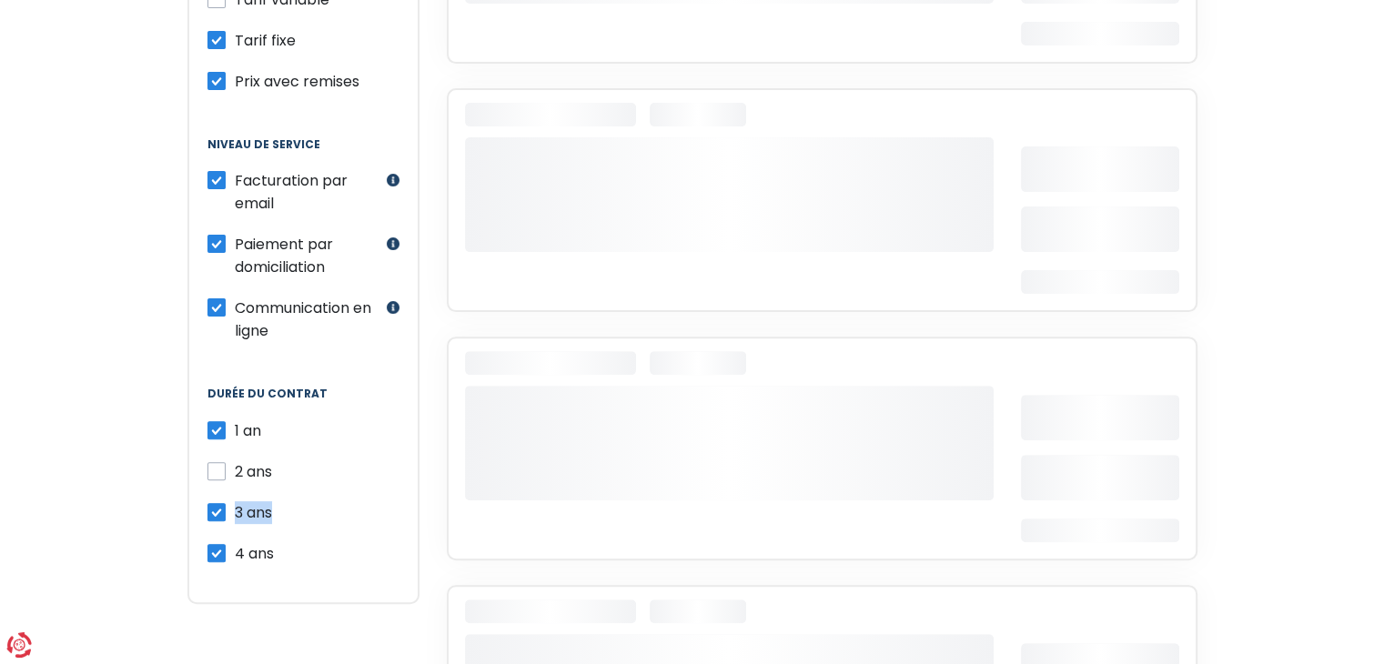
click at [218, 542] on input "4 ans" at bounding box center [216, 551] width 18 height 18
checkbox input "false"
click at [235, 504] on label "3 ans" at bounding box center [253, 512] width 37 height 23
click at [218, 504] on input "3 ans" at bounding box center [216, 510] width 18 height 18
checkbox input "false"
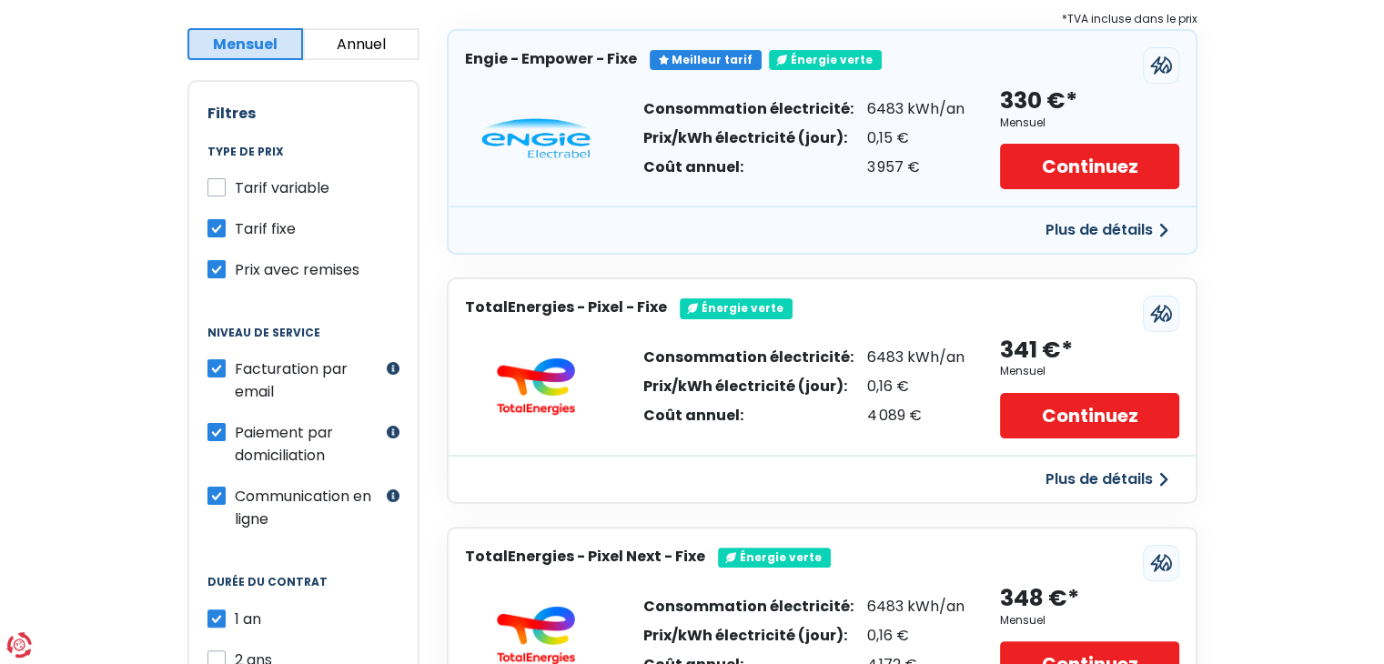
scroll to position [273, 0]
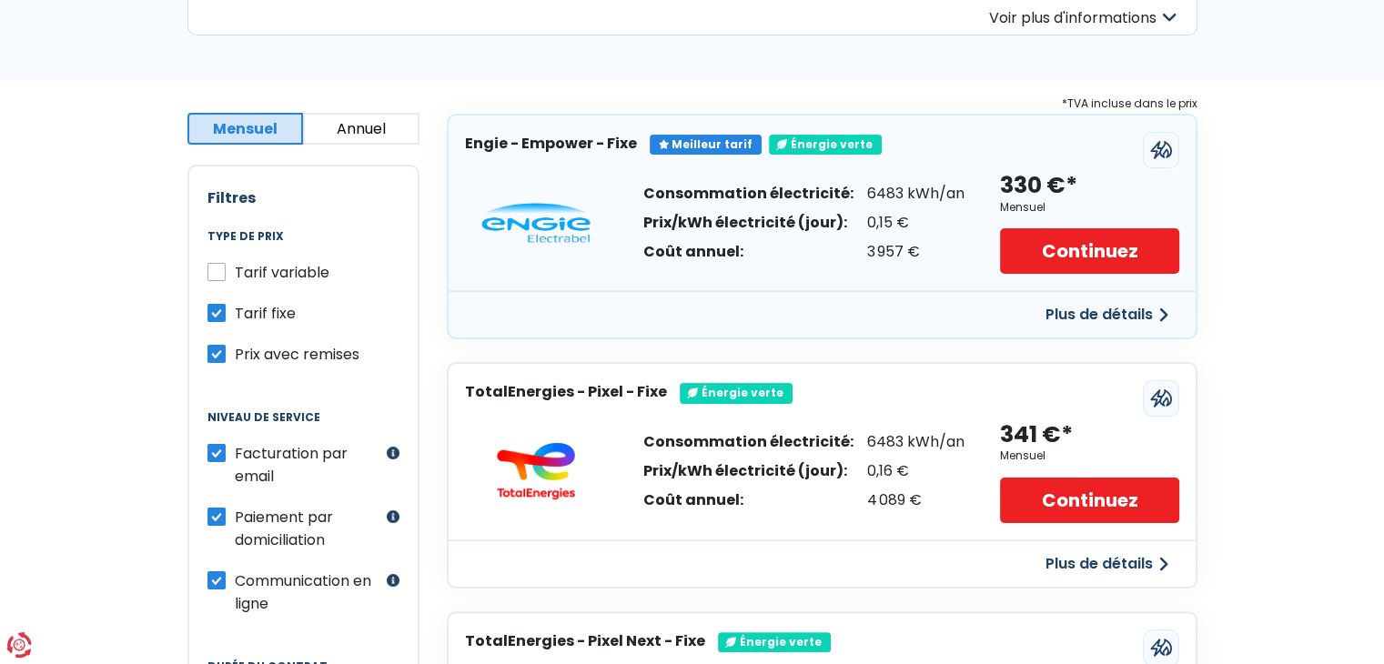
click at [340, 142] on button "Annuel" at bounding box center [361, 129] width 116 height 32
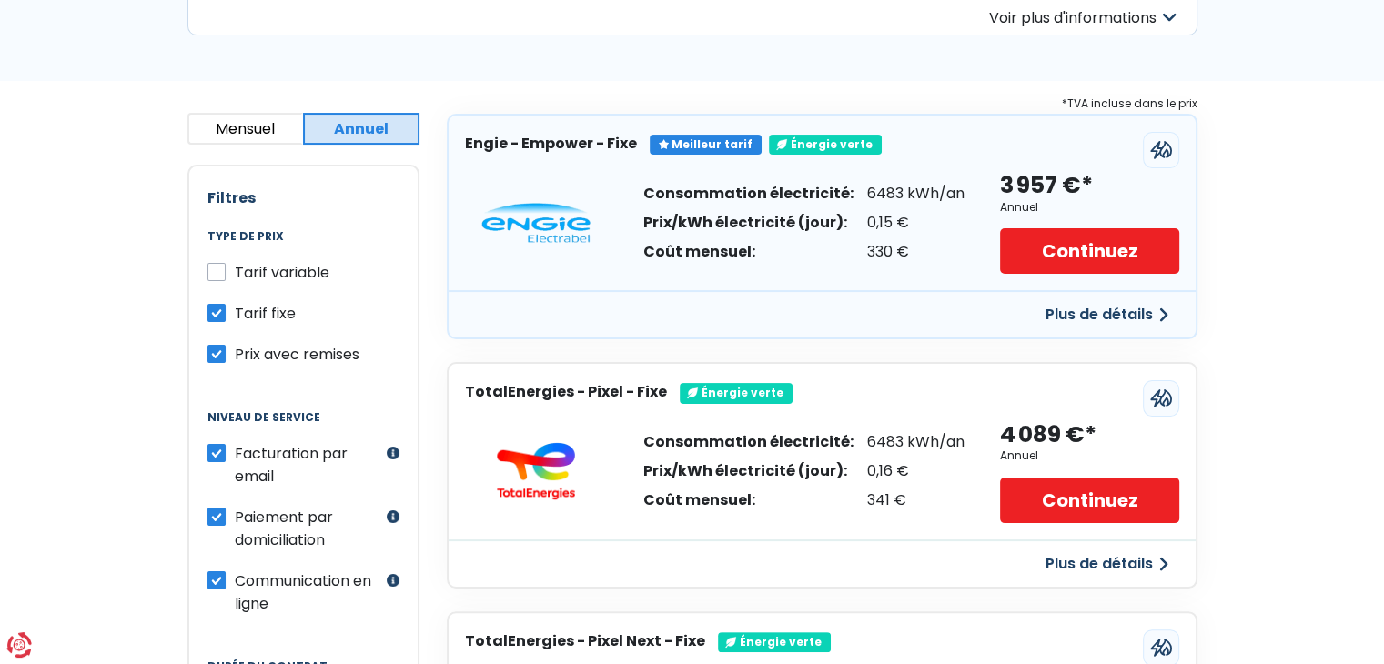
click at [284, 130] on button "Mensuel" at bounding box center [245, 129] width 116 height 32
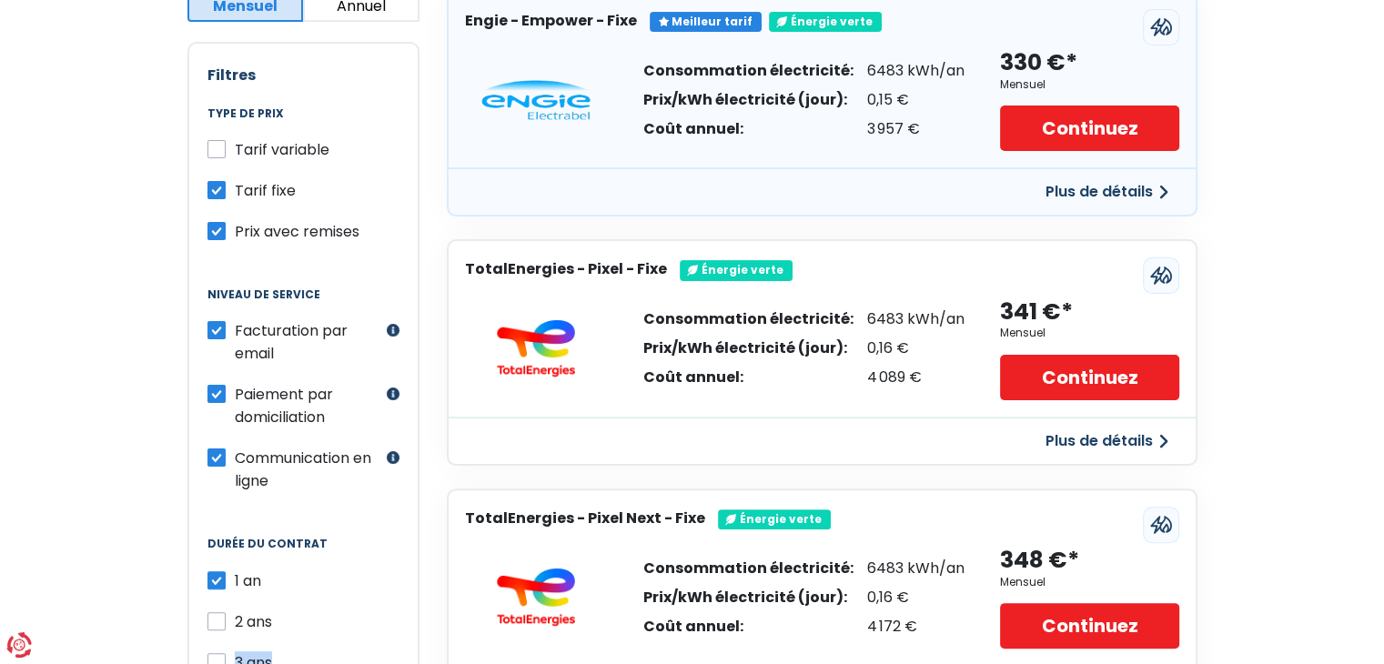
scroll to position [364, 0]
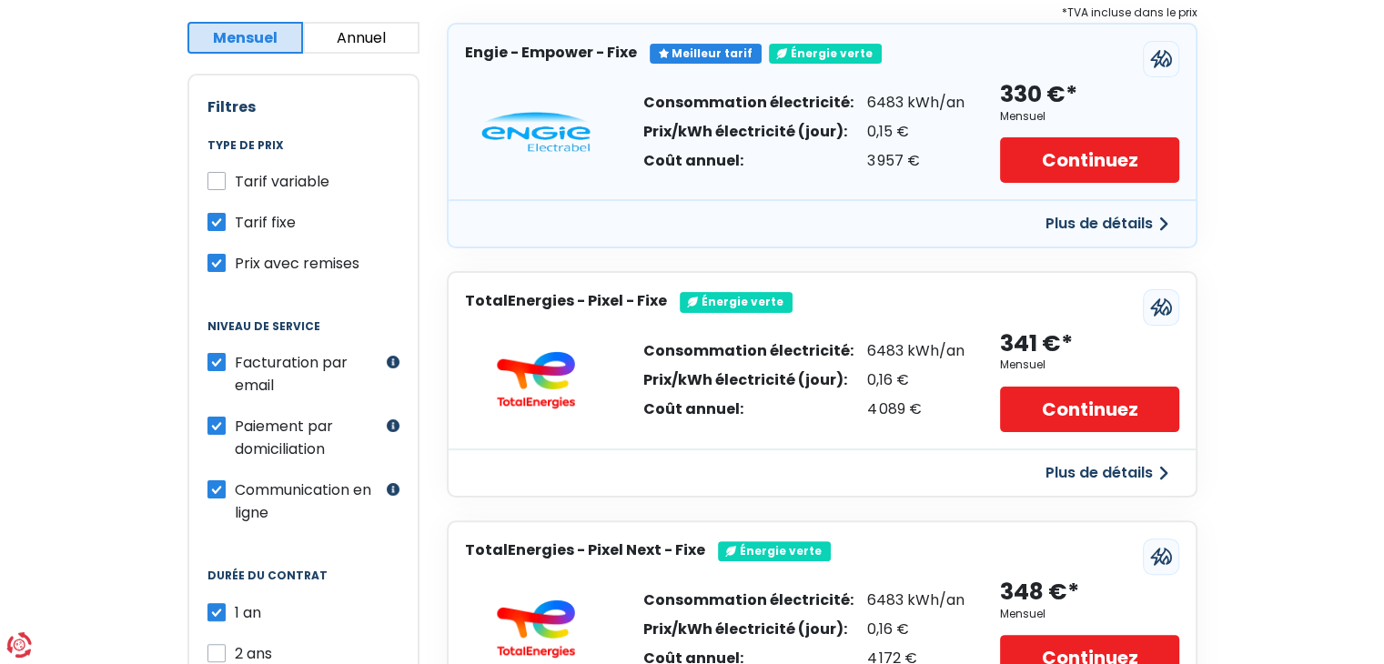
click at [228, 179] on div "Tarif variable" at bounding box center [303, 181] width 192 height 23
click at [235, 180] on label "Tarif variable" at bounding box center [282, 181] width 95 height 23
click at [218, 180] on input "Tarif variable" at bounding box center [216, 179] width 18 height 18
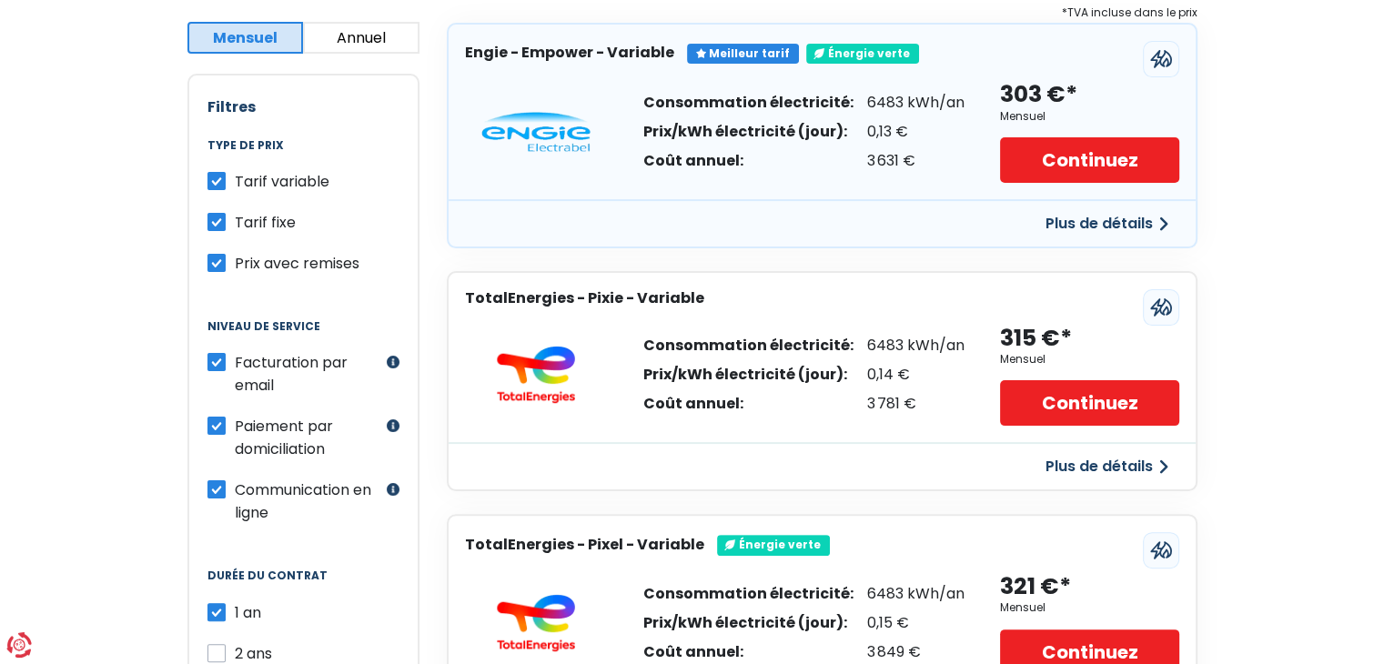
click at [235, 182] on label "Tarif variable" at bounding box center [282, 181] width 95 height 23
click at [224, 182] on input "Tarif variable" at bounding box center [216, 179] width 18 height 18
checkbox input "false"
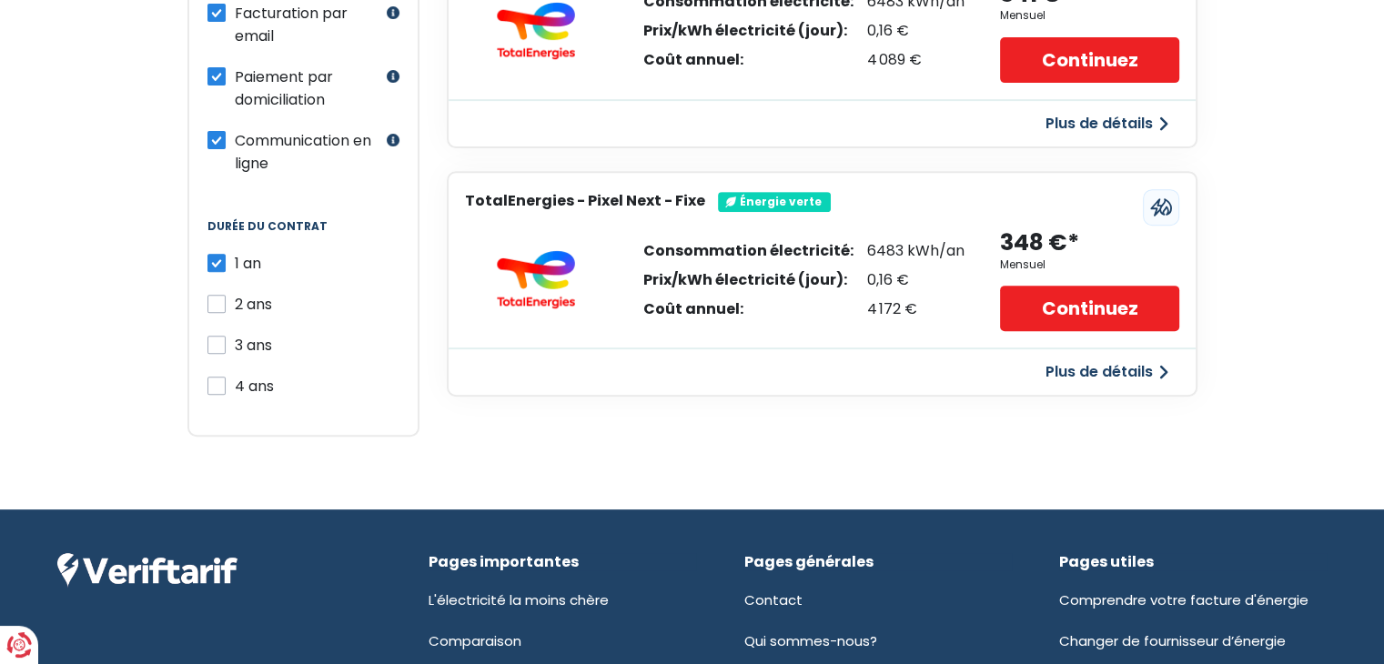
scroll to position [546, 0]
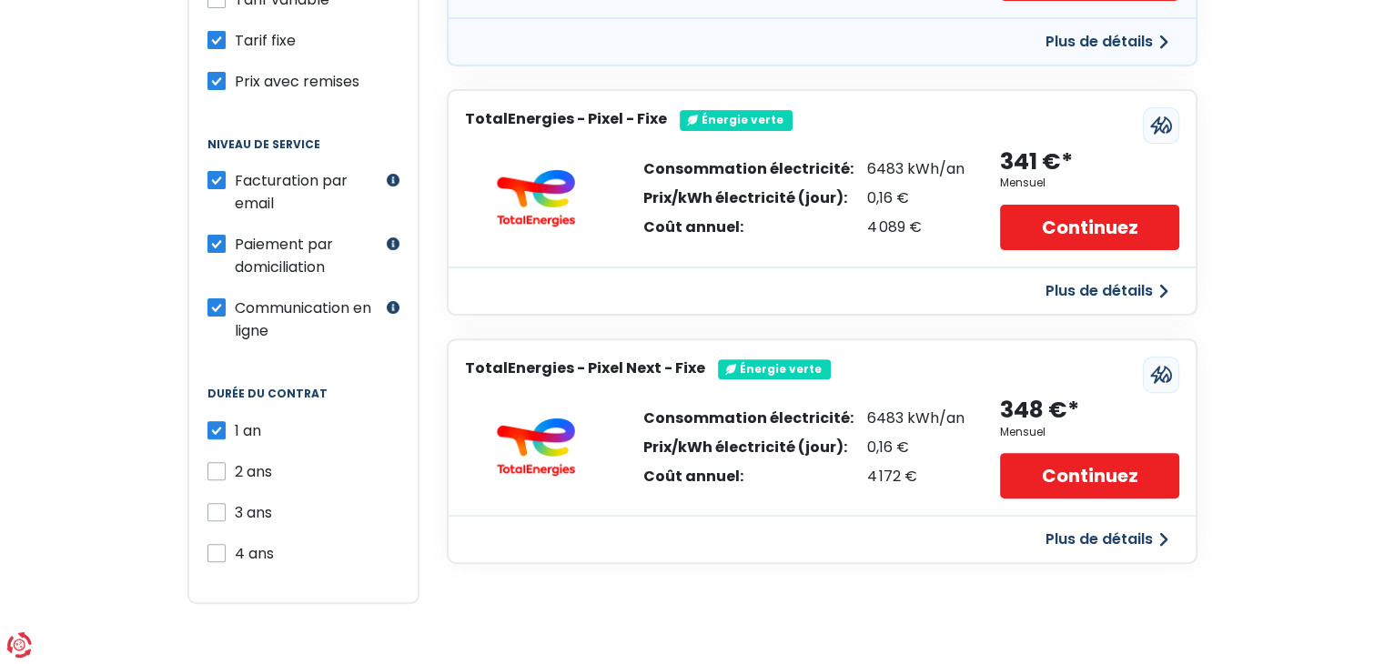
drag, startPoint x: 217, startPoint y: 504, endPoint x: 223, endPoint y: 486, distance: 19.0
click at [235, 504] on label "3 ans" at bounding box center [253, 512] width 37 height 23
click at [222, 504] on input "3 ans" at bounding box center [216, 510] width 18 height 18
checkbox input "true"
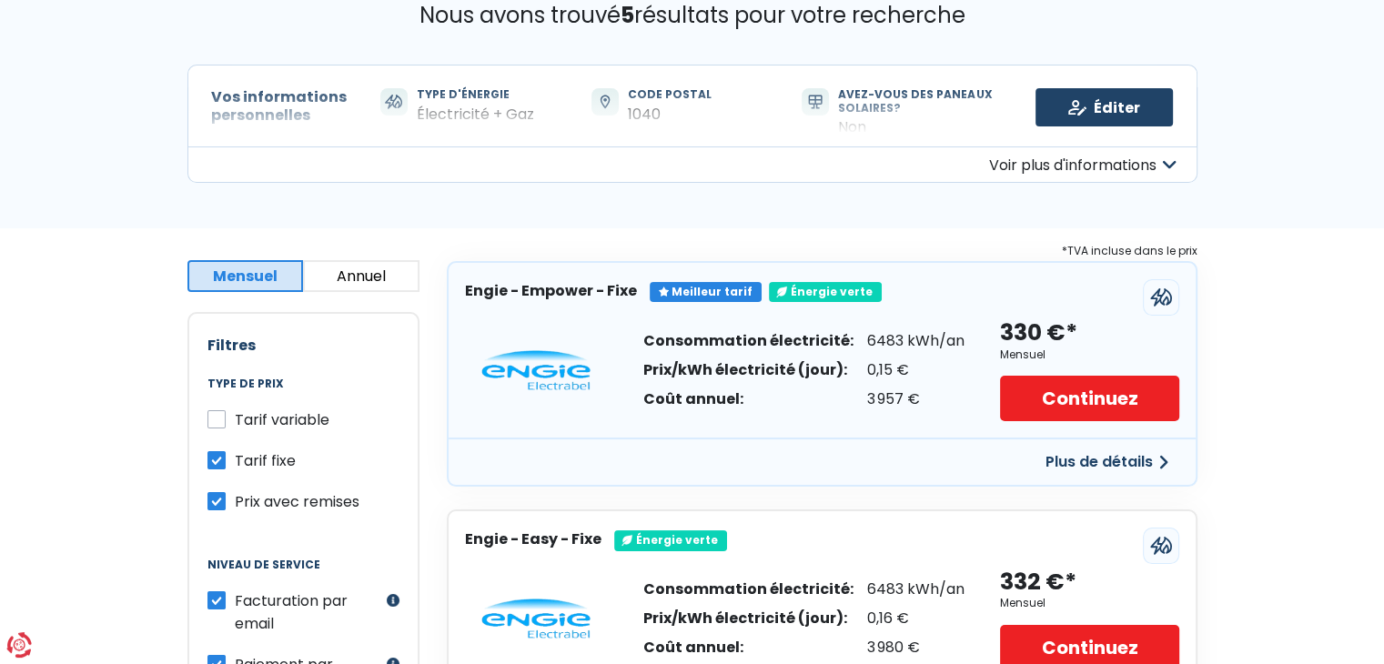
scroll to position [91, 0]
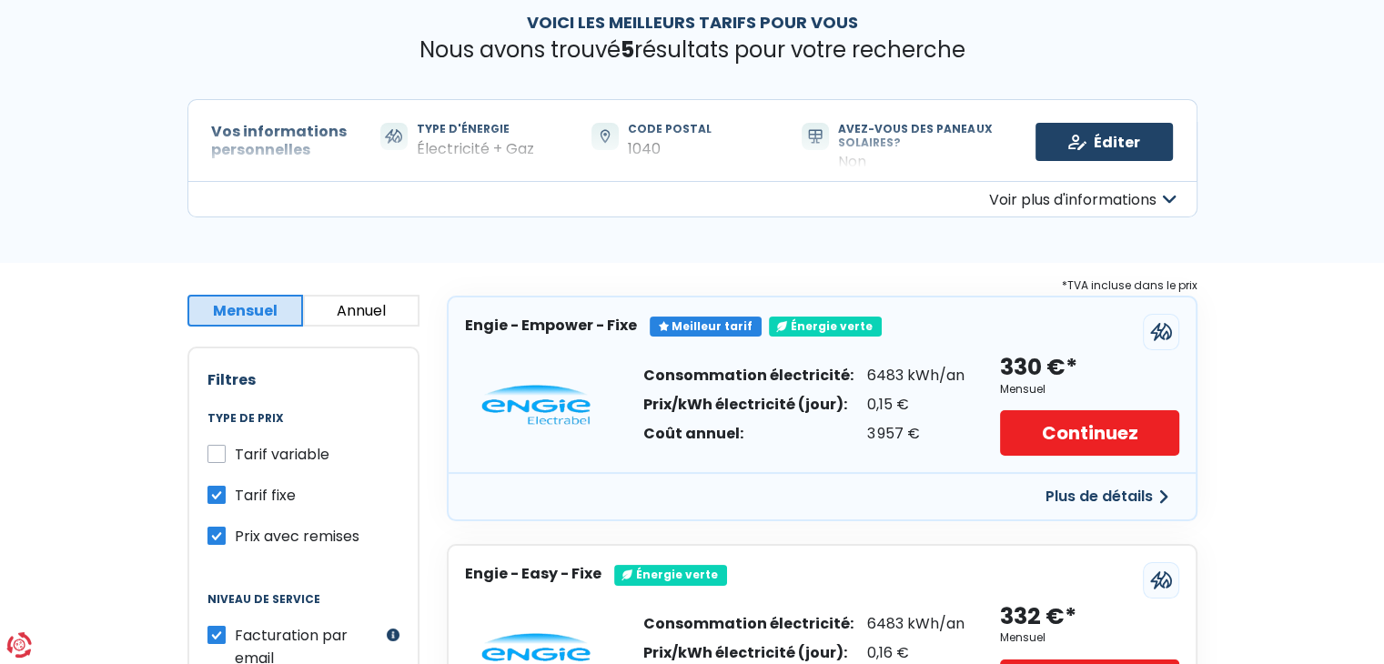
click at [1028, 198] on button "Voir plus d'informations" at bounding box center [692, 199] width 1010 height 36
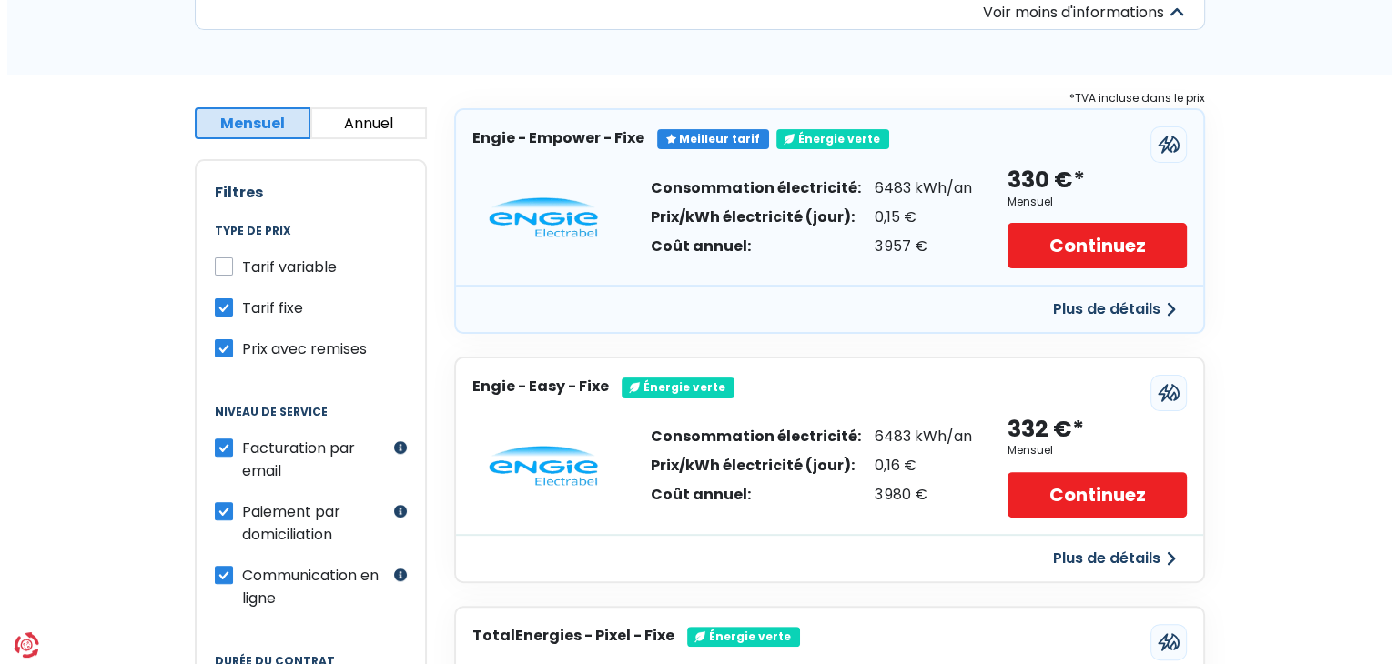
scroll to position [455, 0]
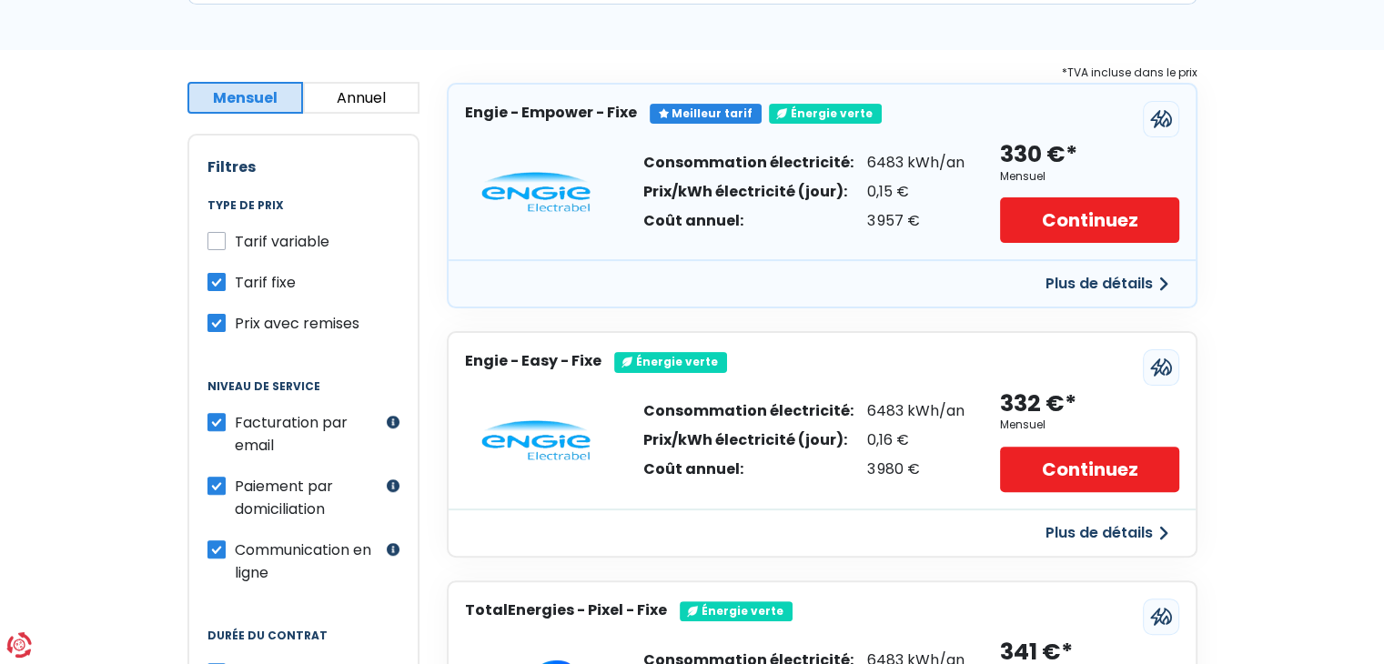
click at [1061, 299] on div "Plus de détails" at bounding box center [822, 282] width 747 height 47
click at [1063, 288] on button "Plus de détails" at bounding box center [1107, 284] width 145 height 33
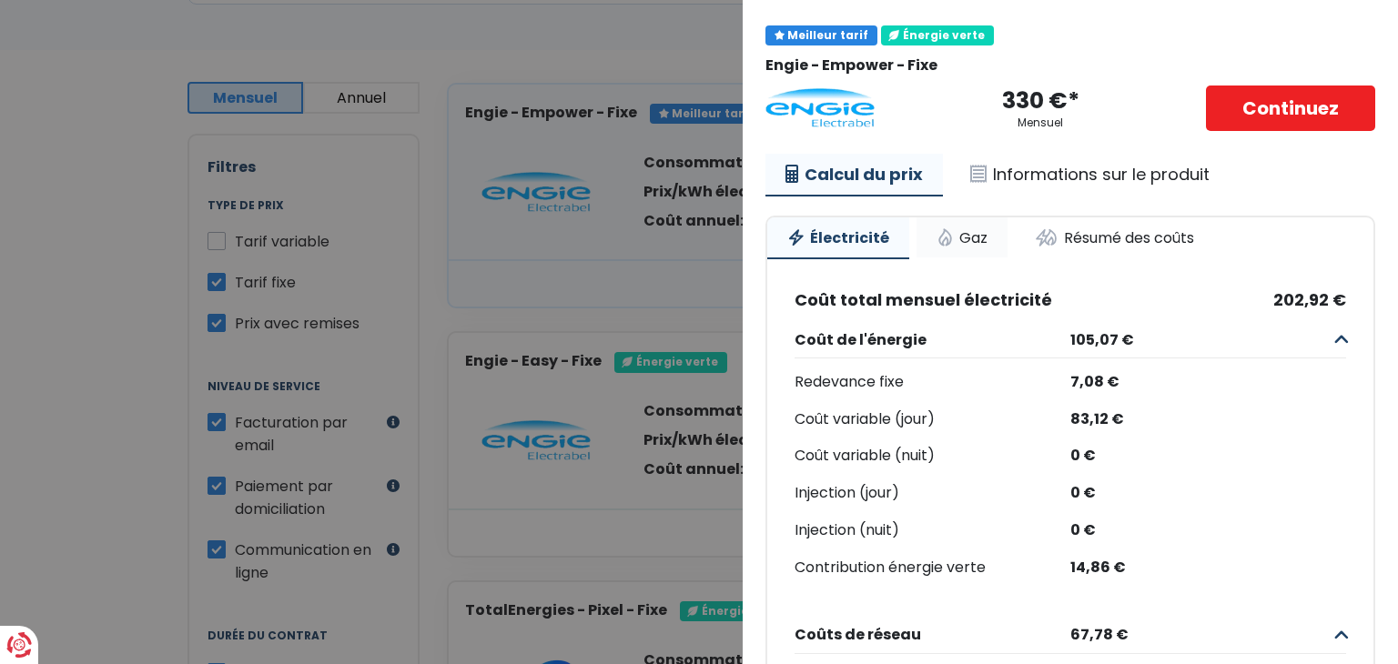
scroll to position [91, 0]
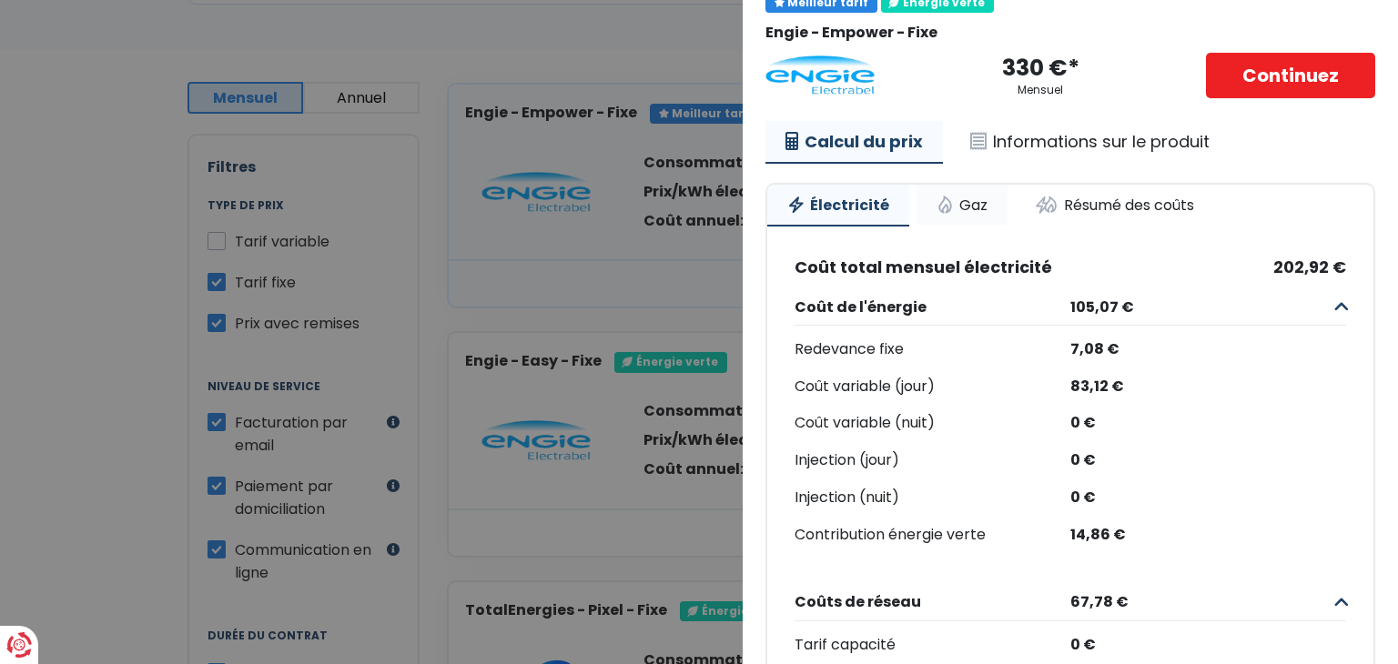
click at [959, 212] on link "Gaz" at bounding box center [961, 205] width 91 height 40
